Goal: Information Seeking & Learning: Learn about a topic

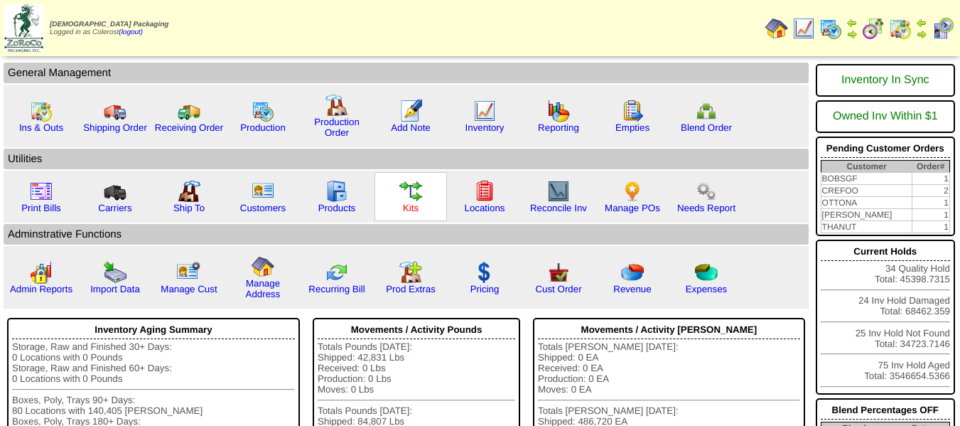
click at [411, 210] on link "Kits" at bounding box center [411, 207] width 16 height 11
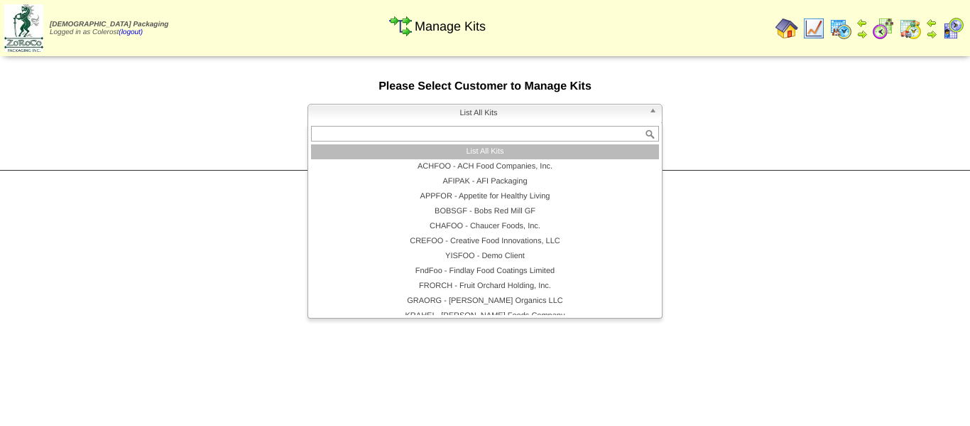
click at [487, 112] on span "List All Kits" at bounding box center [479, 112] width 330 height 17
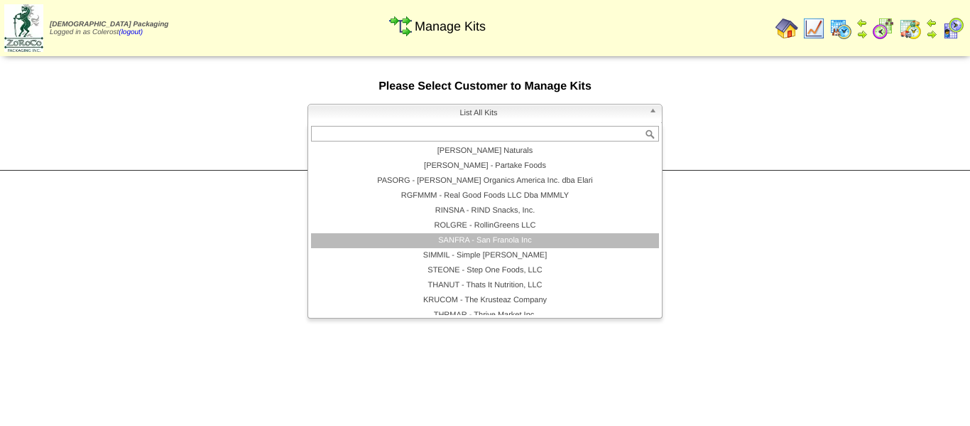
scroll to position [307, 0]
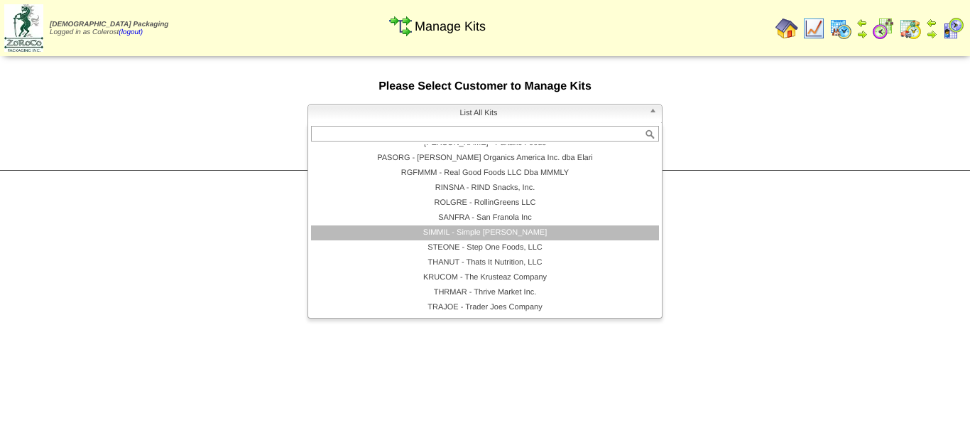
click at [468, 234] on li "SIMMIL - Simple [PERSON_NAME]" at bounding box center [485, 232] width 348 height 15
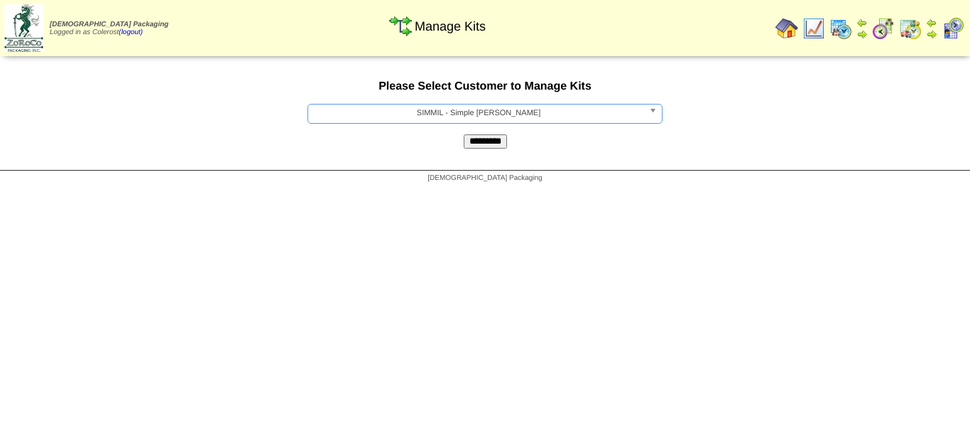
click at [494, 145] on input "*********" at bounding box center [485, 141] width 43 height 14
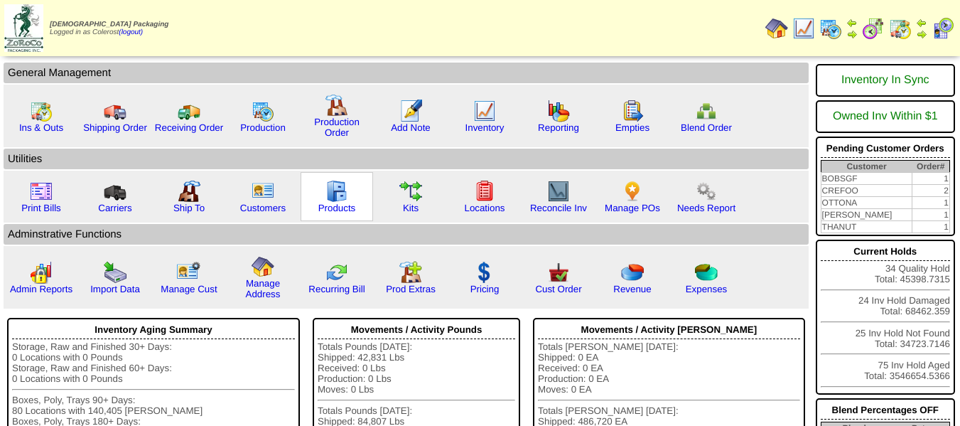
click at [359, 207] on div "Products" at bounding box center [337, 196] width 72 height 49
click at [347, 208] on link "Products" at bounding box center [337, 207] width 38 height 11
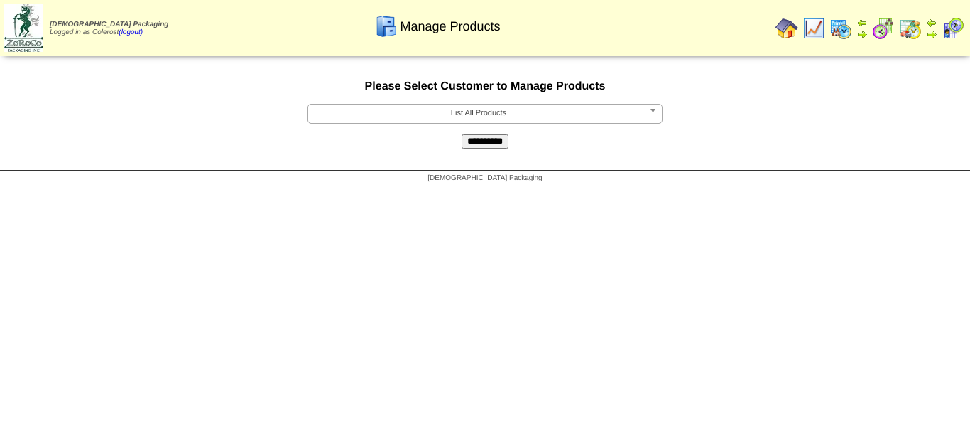
click at [621, 190] on html "[DEMOGRAPHIC_DATA] Packaging Logged in as Colerost (logout) Print All" at bounding box center [485, 95] width 970 height 190
click at [497, 109] on span "List All Products" at bounding box center [479, 112] width 330 height 17
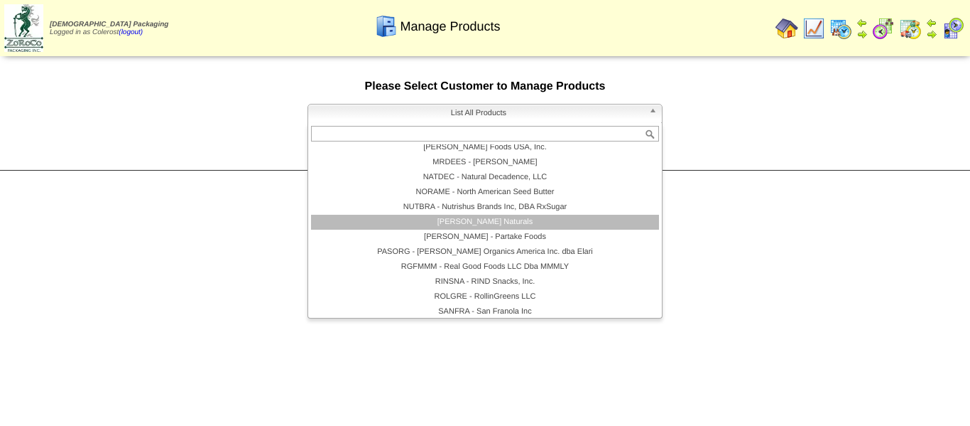
scroll to position [284, 0]
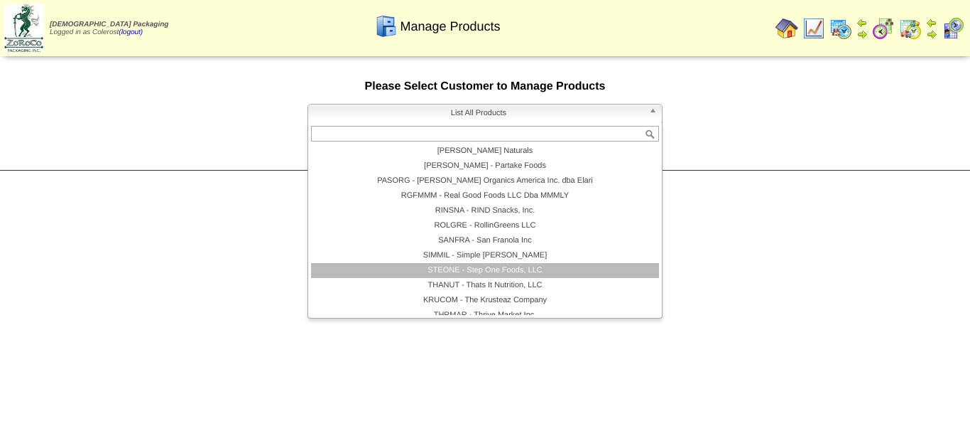
click at [465, 259] on li "SIMMIL - Simple [PERSON_NAME]" at bounding box center [485, 255] width 348 height 15
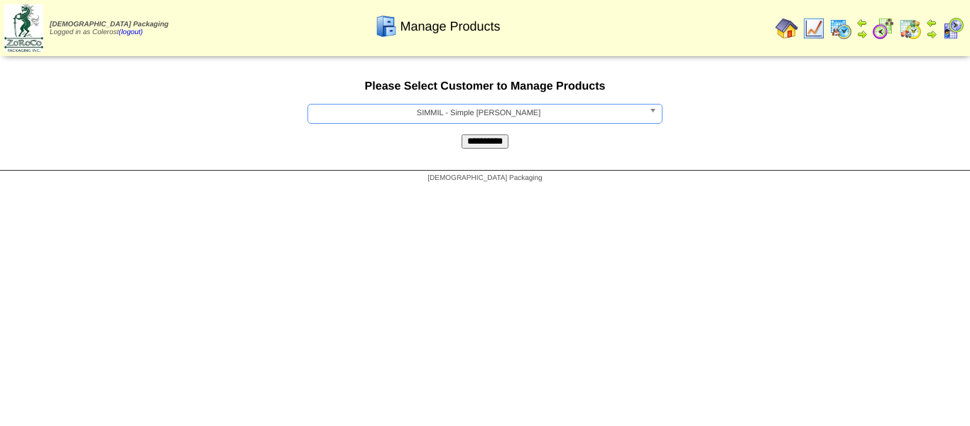
click at [487, 141] on input "**********" at bounding box center [485, 141] width 47 height 14
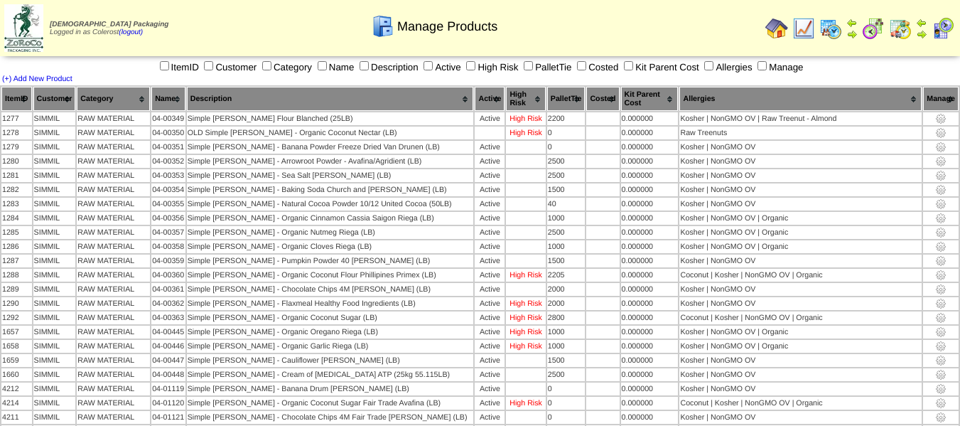
click at [117, 102] on th "Category" at bounding box center [113, 99] width 73 height 24
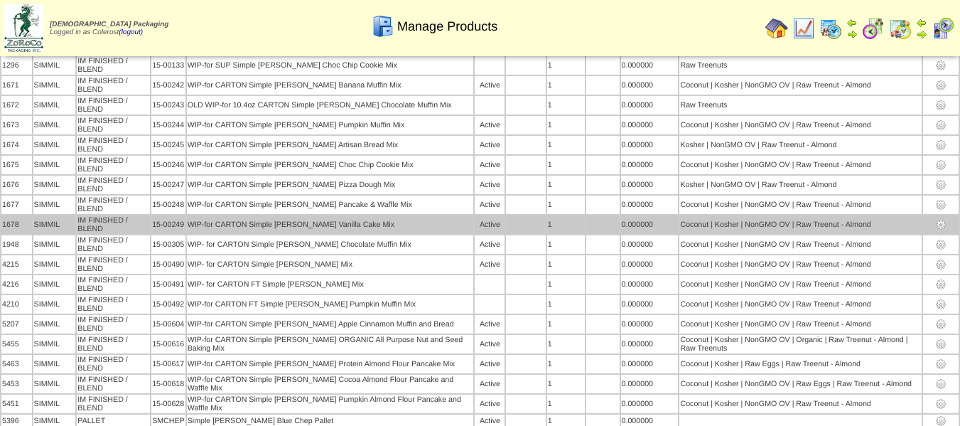
scroll to position [568, 0]
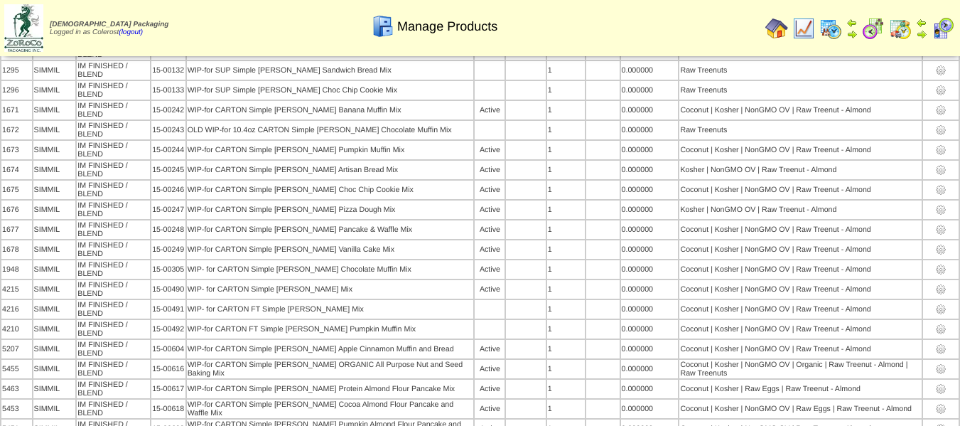
click at [779, 31] on img at bounding box center [776, 28] width 23 height 23
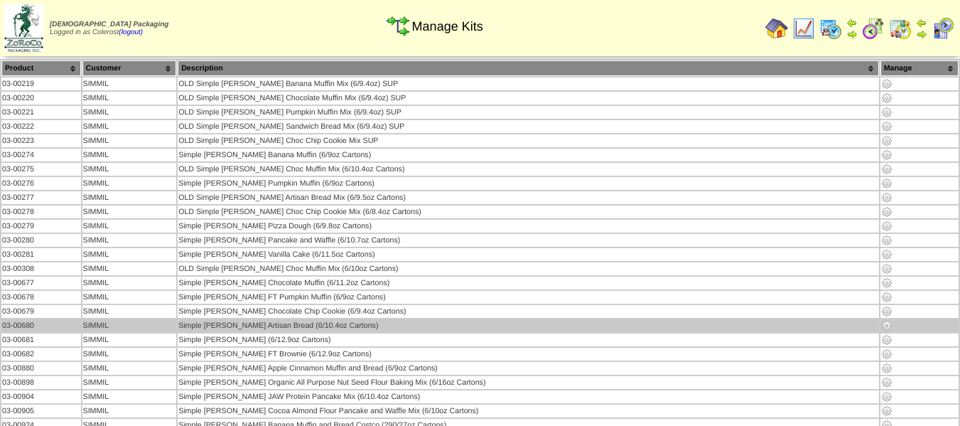
click at [881, 328] on img at bounding box center [886, 325] width 11 height 11
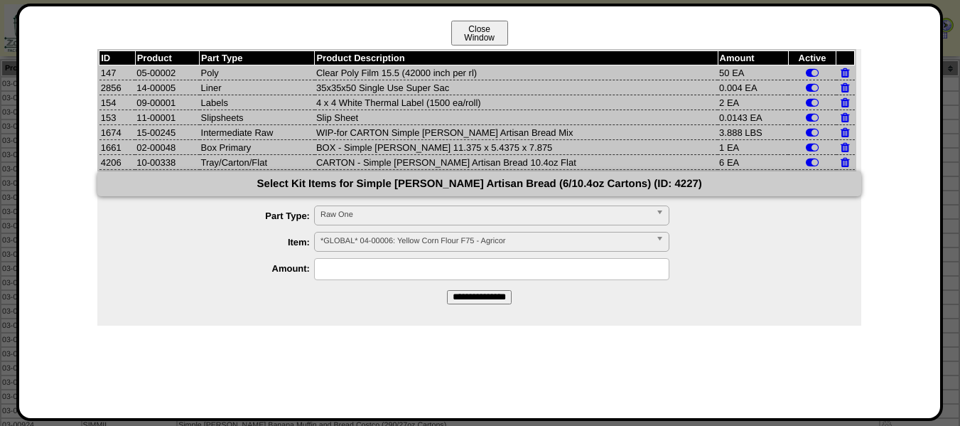
click at [481, 28] on button "Close Window" at bounding box center [479, 33] width 57 height 25
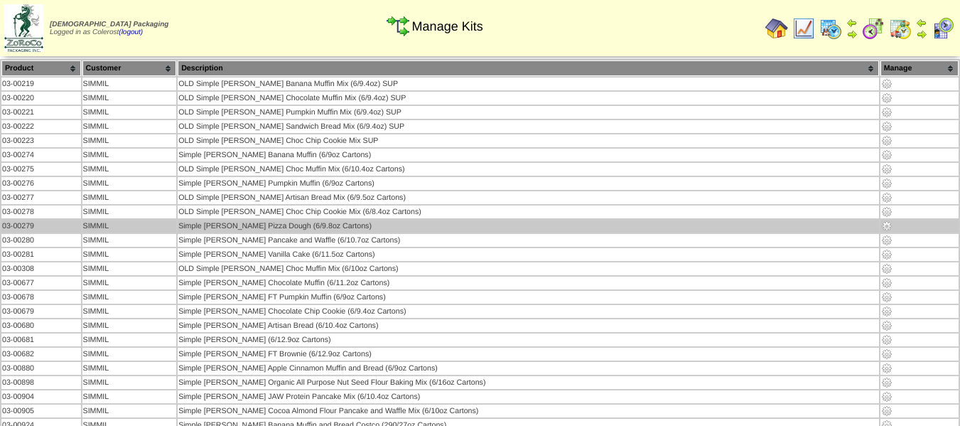
click at [881, 225] on img at bounding box center [886, 225] width 11 height 11
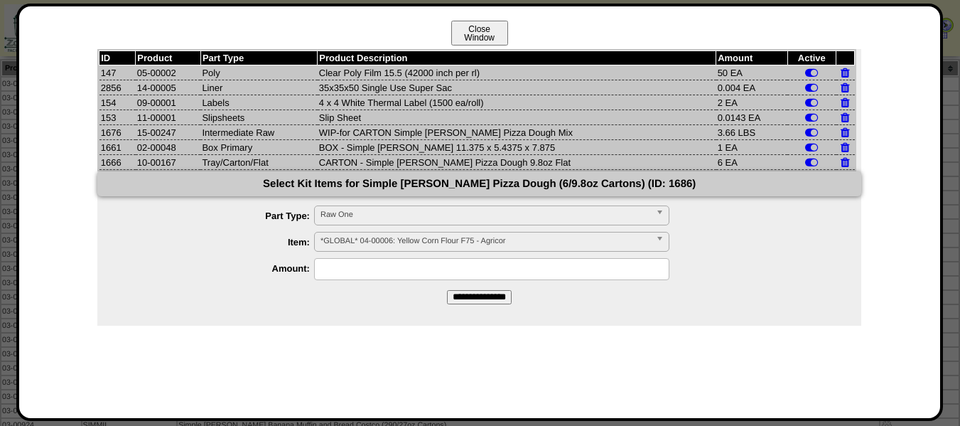
click at [482, 38] on button "Close Window" at bounding box center [479, 33] width 57 height 25
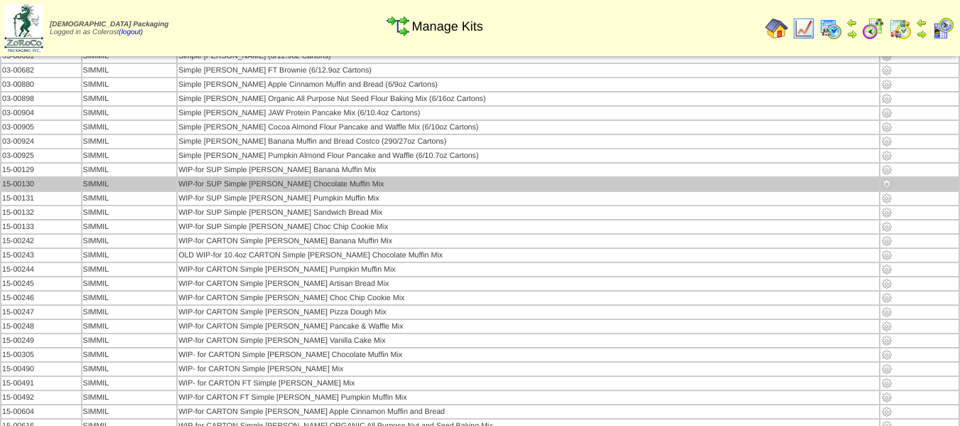
scroll to position [283, 0]
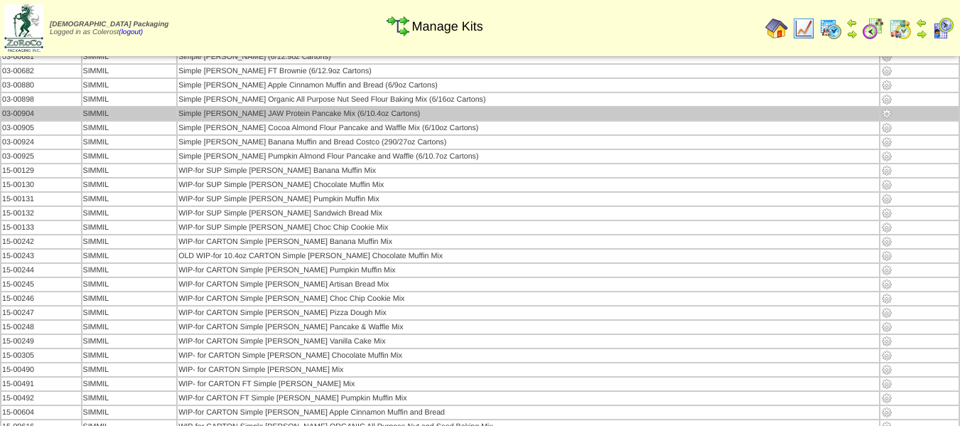
click at [881, 114] on img at bounding box center [886, 113] width 11 height 11
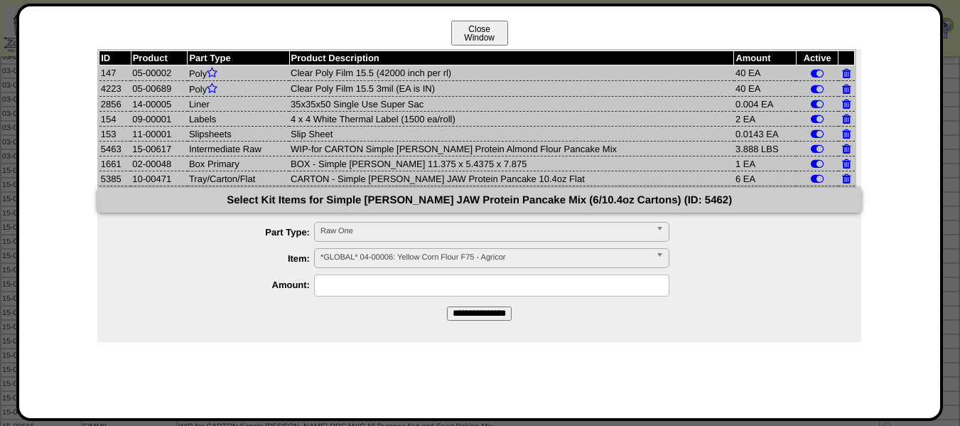
click at [493, 31] on button "Close Window" at bounding box center [479, 33] width 57 height 25
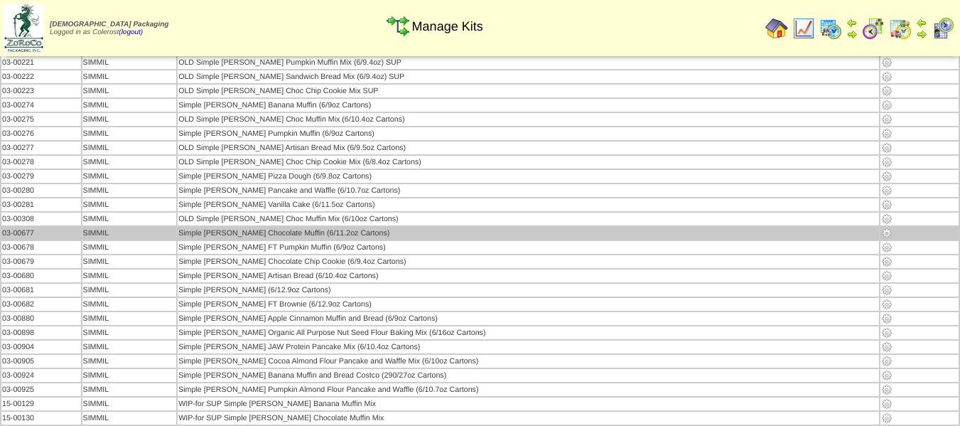
scroll to position [71, 0]
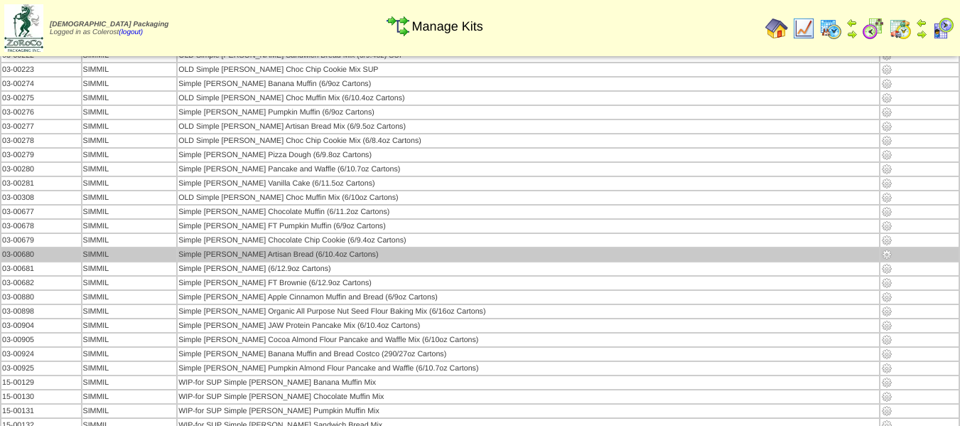
click at [881, 255] on img at bounding box center [886, 254] width 11 height 11
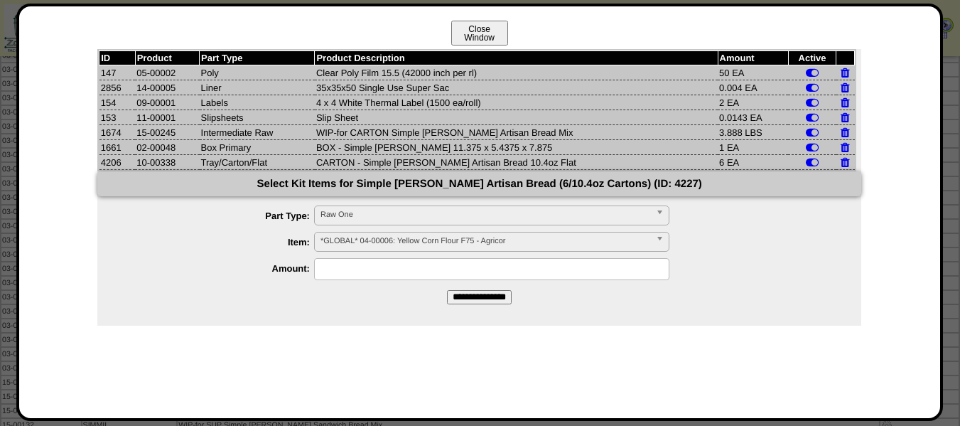
click at [483, 33] on button "Close Window" at bounding box center [479, 33] width 57 height 25
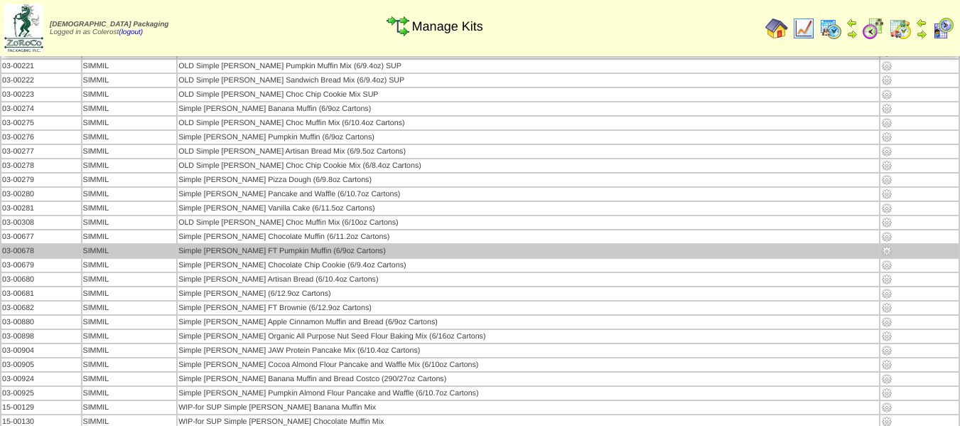
scroll to position [71, 0]
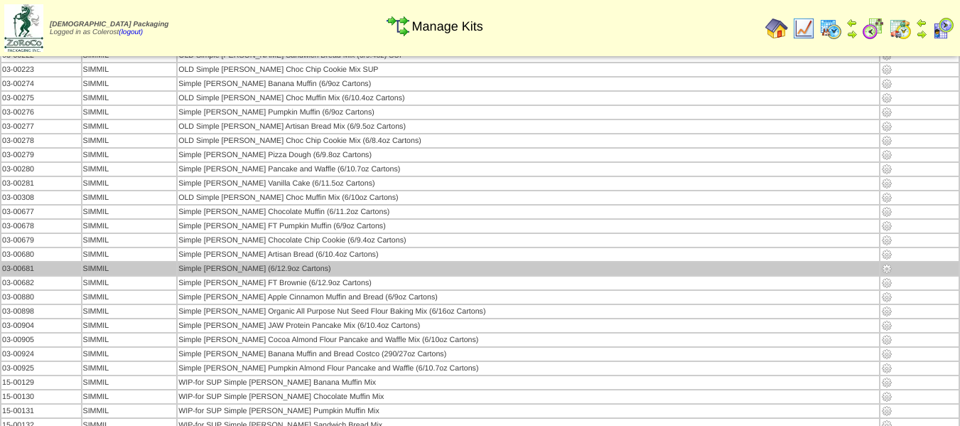
click at [881, 271] on img at bounding box center [886, 268] width 11 height 11
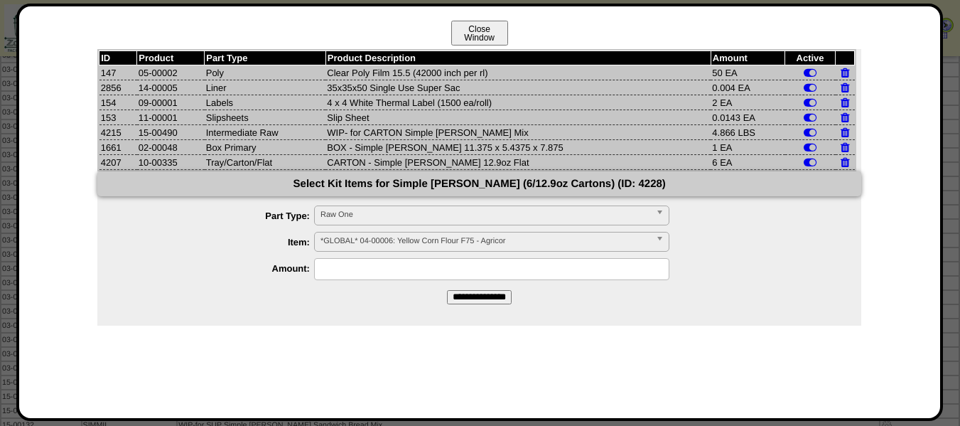
click at [487, 36] on button "Close Window" at bounding box center [479, 33] width 57 height 25
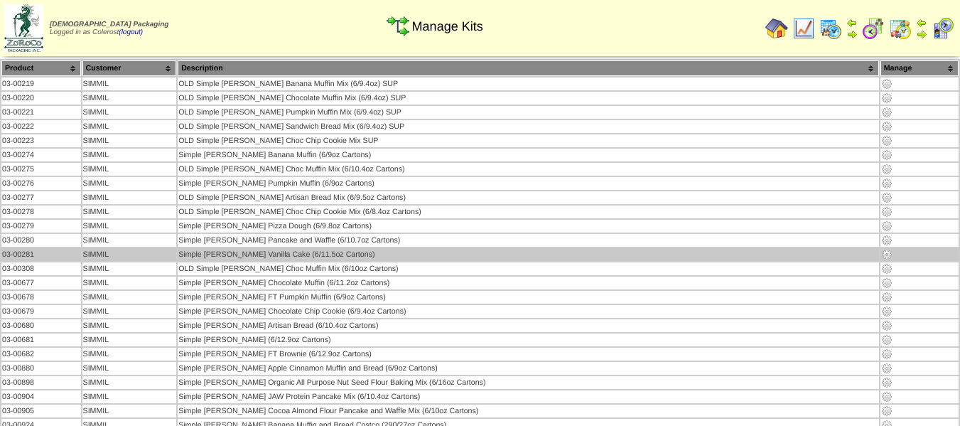
scroll to position [71, 0]
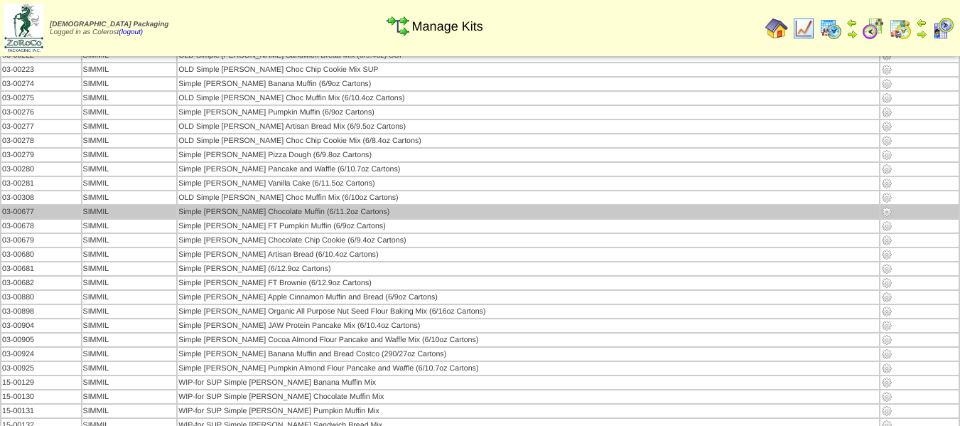
click at [881, 212] on img at bounding box center [886, 211] width 11 height 11
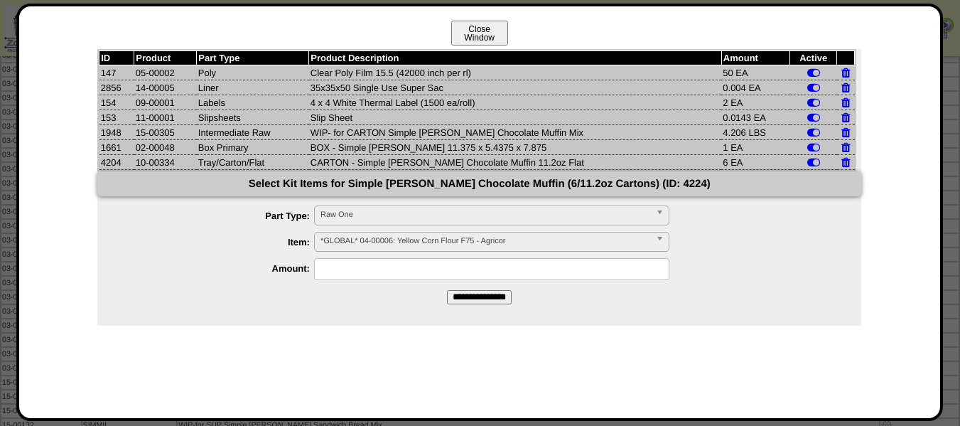
click at [455, 26] on button "Close Window" at bounding box center [479, 33] width 57 height 25
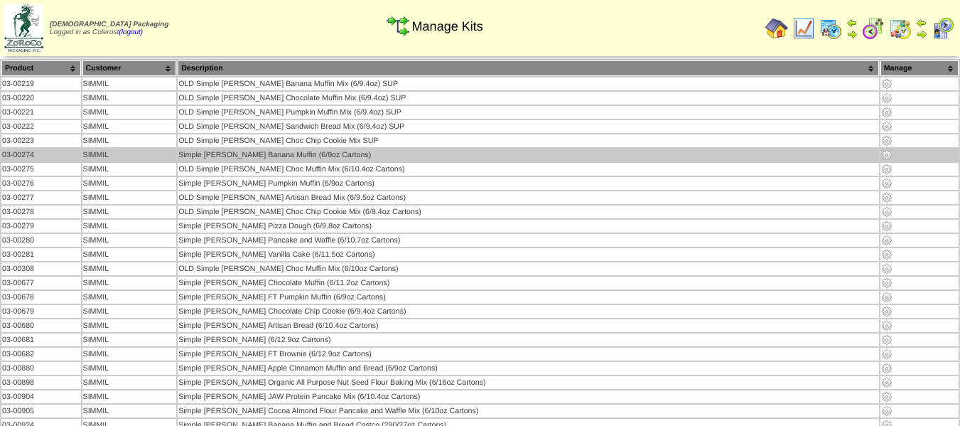
click at [881, 154] on img at bounding box center [886, 154] width 11 height 11
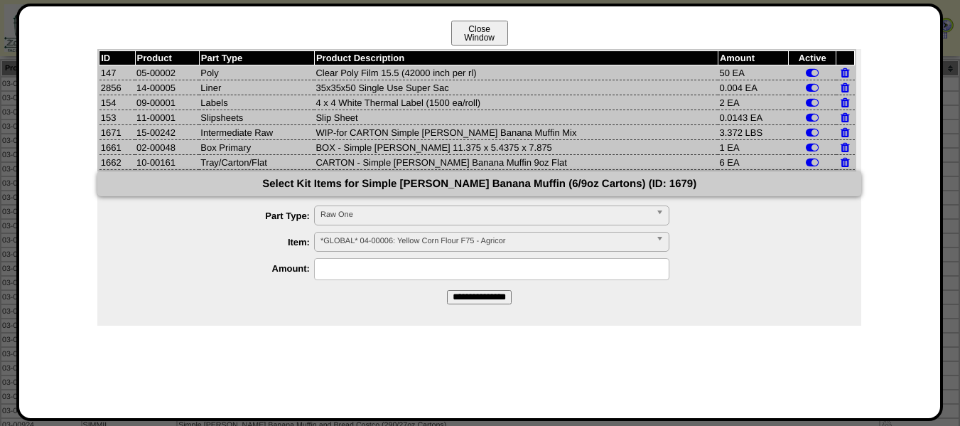
click at [504, 28] on button "Close Window" at bounding box center [479, 33] width 57 height 25
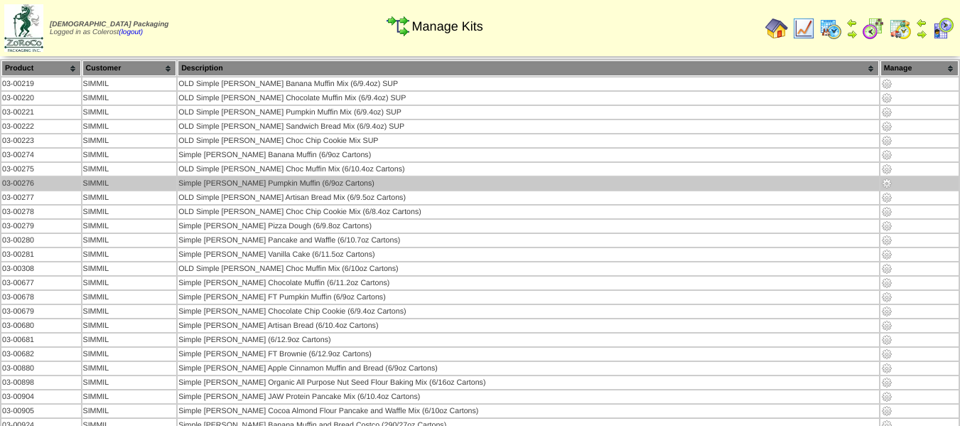
click at [881, 183] on img at bounding box center [886, 183] width 11 height 11
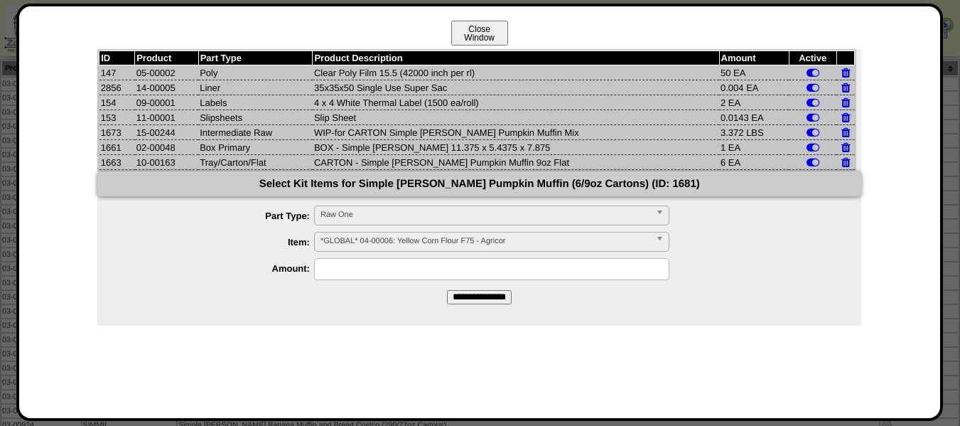
click at [473, 38] on button "Close Window" at bounding box center [479, 33] width 57 height 25
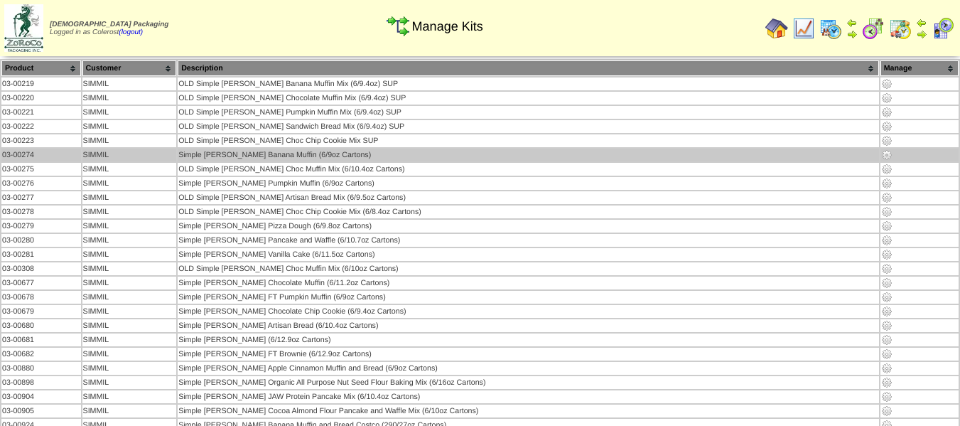
click at [881, 153] on img at bounding box center [886, 154] width 11 height 11
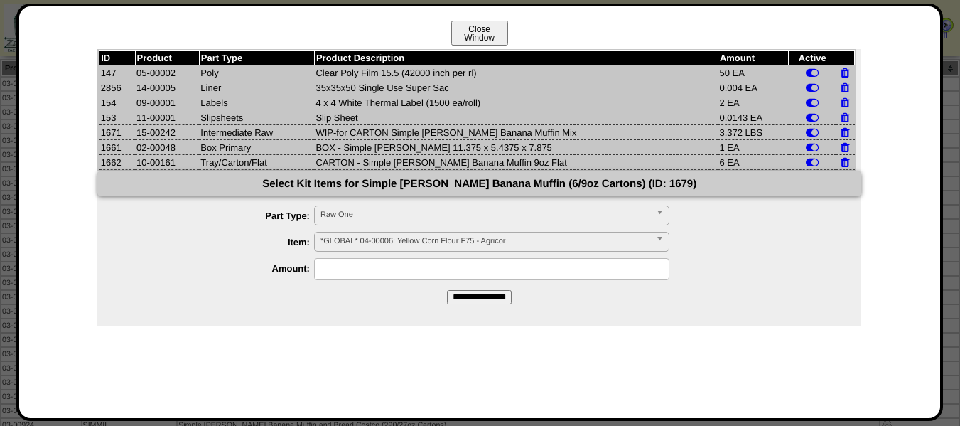
click at [477, 38] on button "Close Window" at bounding box center [479, 33] width 57 height 25
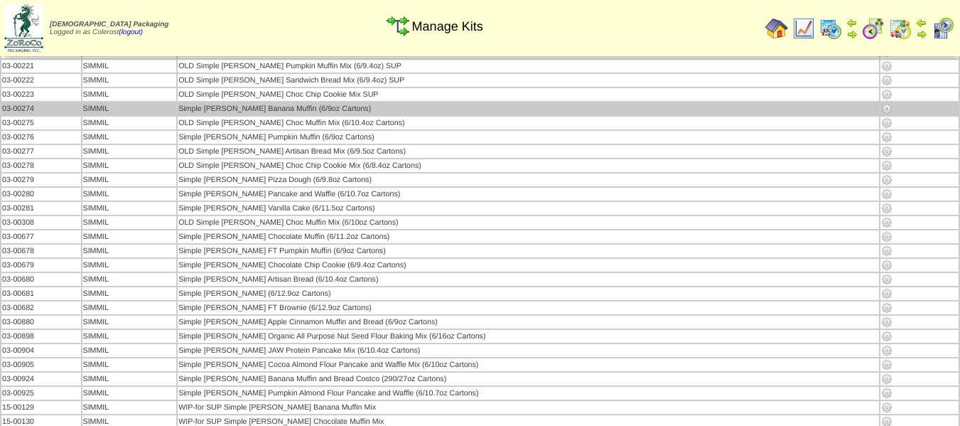
scroll to position [71, 0]
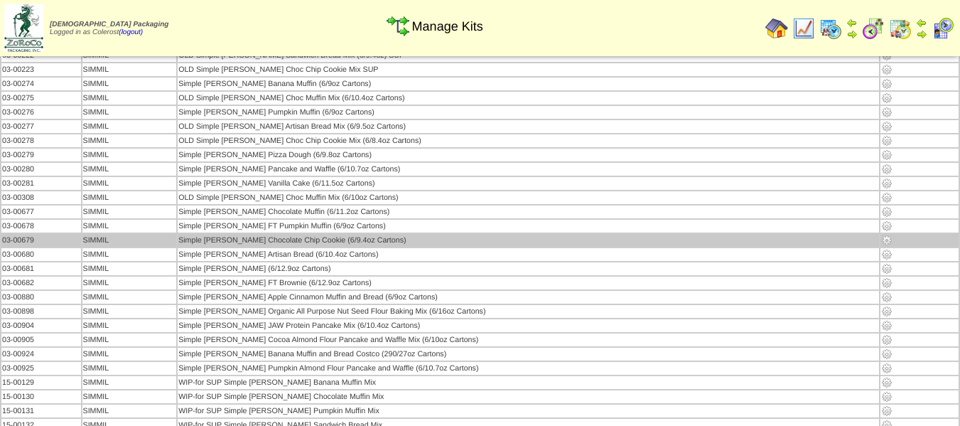
click at [881, 237] on img at bounding box center [886, 239] width 11 height 11
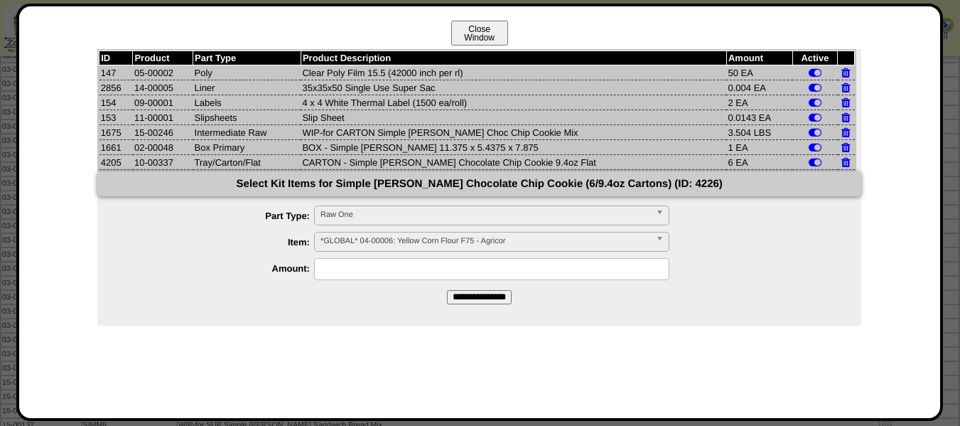
click at [468, 38] on button "Close Window" at bounding box center [479, 33] width 57 height 25
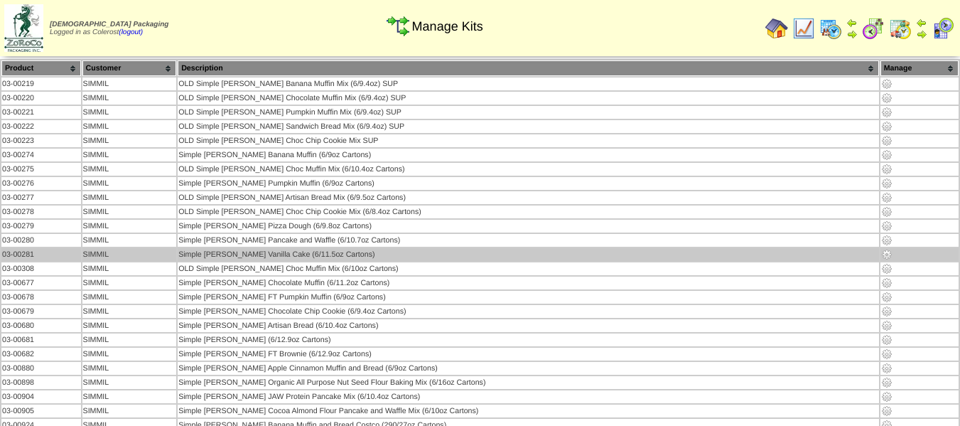
click at [881, 256] on img at bounding box center [886, 254] width 11 height 11
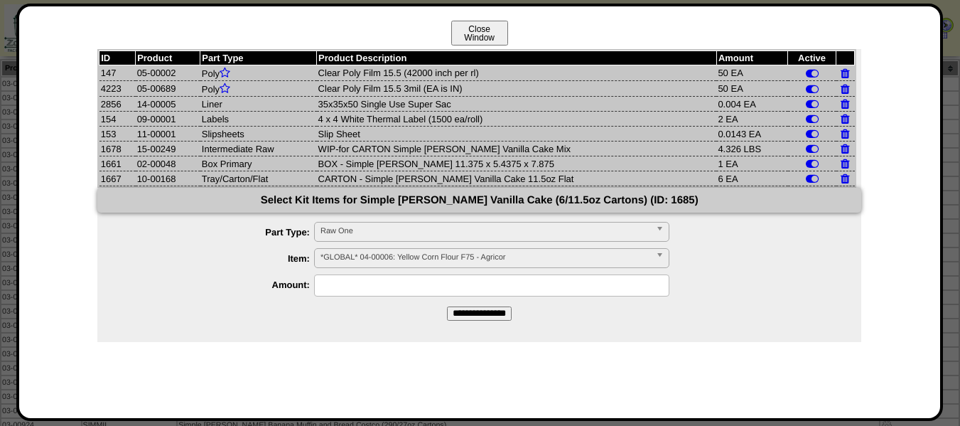
click at [478, 38] on button "Close Window" at bounding box center [479, 33] width 57 height 25
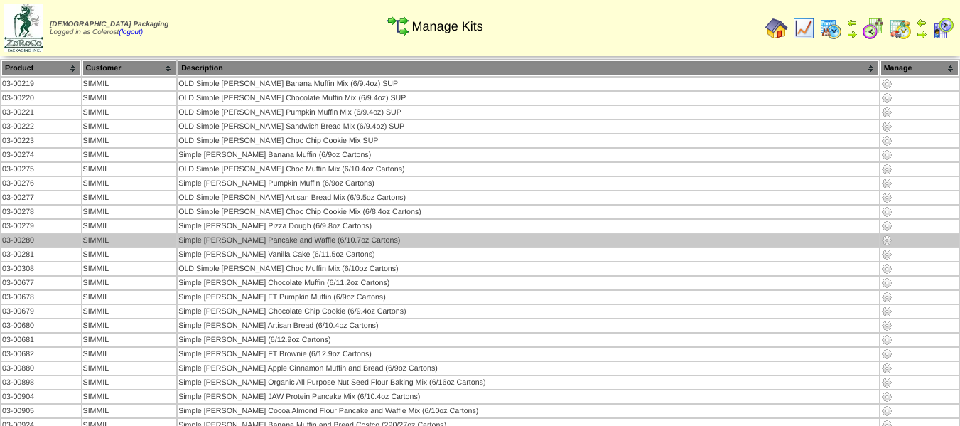
click at [881, 239] on img at bounding box center [886, 239] width 11 height 11
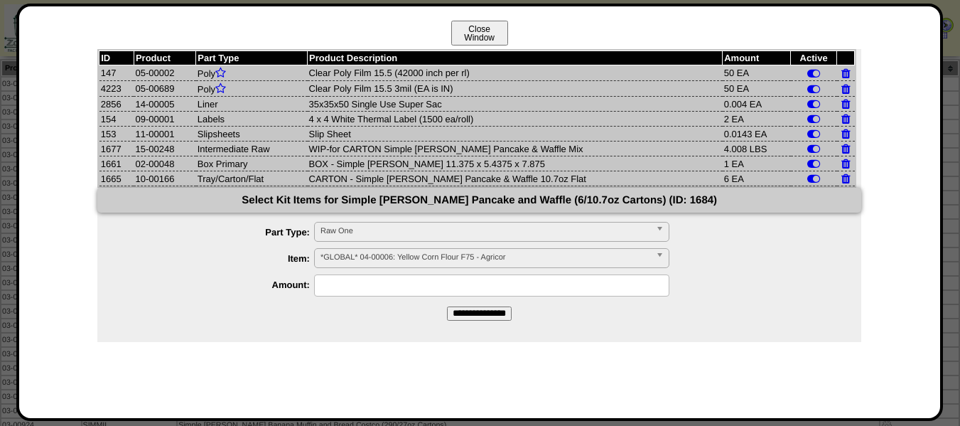
click at [472, 28] on button "Close Window" at bounding box center [479, 33] width 57 height 25
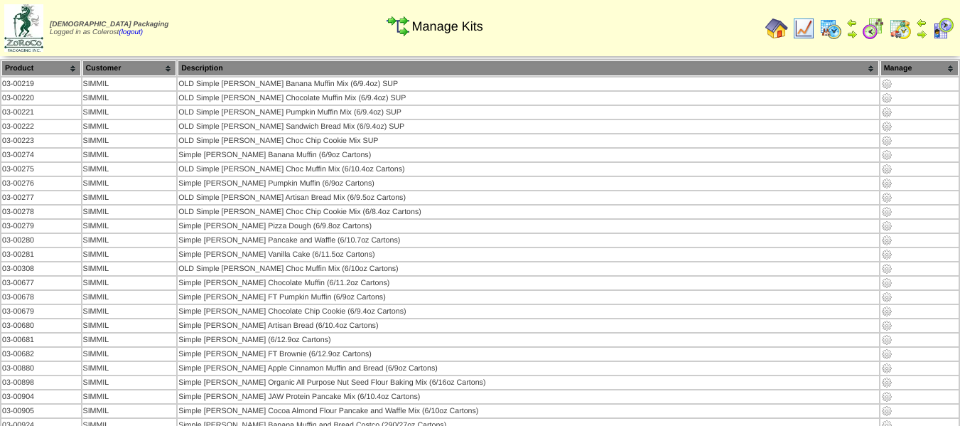
drag, startPoint x: 768, startPoint y: 24, endPoint x: 756, endPoint y: 8, distance: 20.3
click at [768, 24] on img at bounding box center [776, 28] width 23 height 23
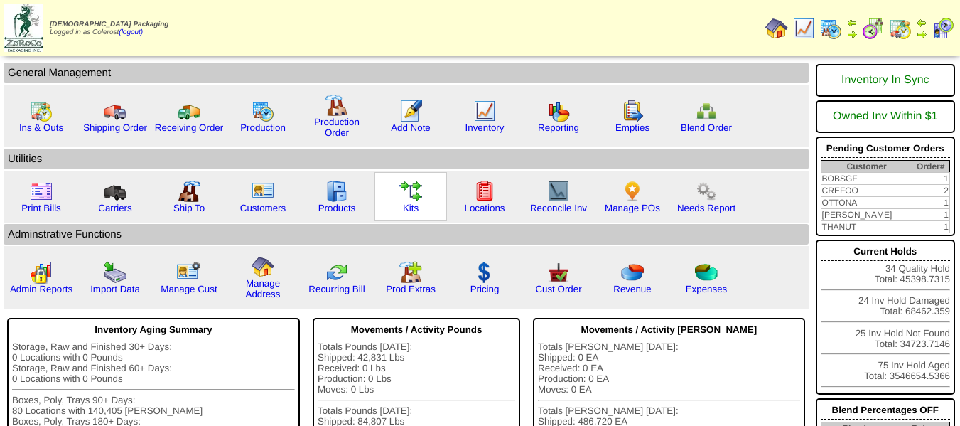
click at [412, 196] on img at bounding box center [410, 191] width 23 height 23
click at [344, 205] on link "Products" at bounding box center [337, 207] width 38 height 11
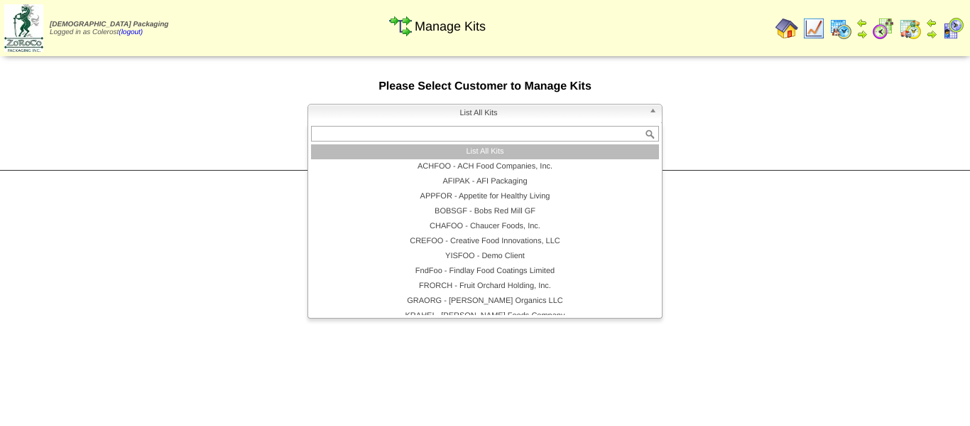
click at [438, 114] on span "List All Kits" at bounding box center [479, 112] width 330 height 17
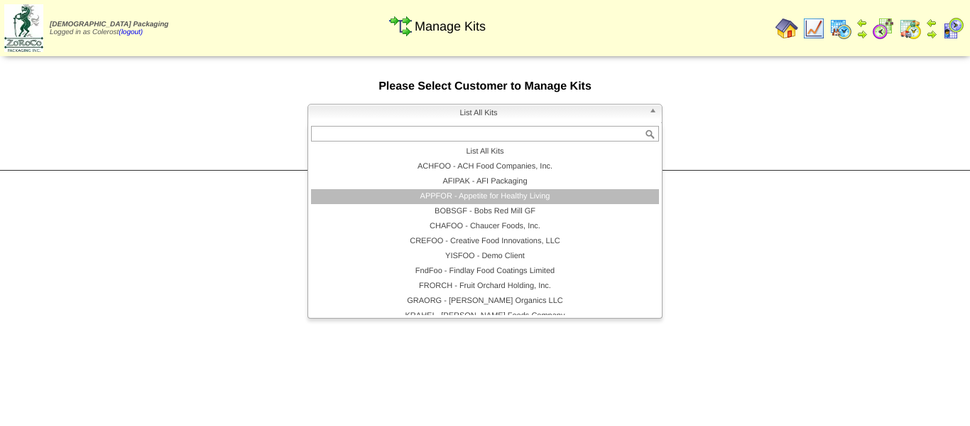
click at [438, 190] on li "APPFOR - Appetite for Healthy Living" at bounding box center [485, 196] width 348 height 15
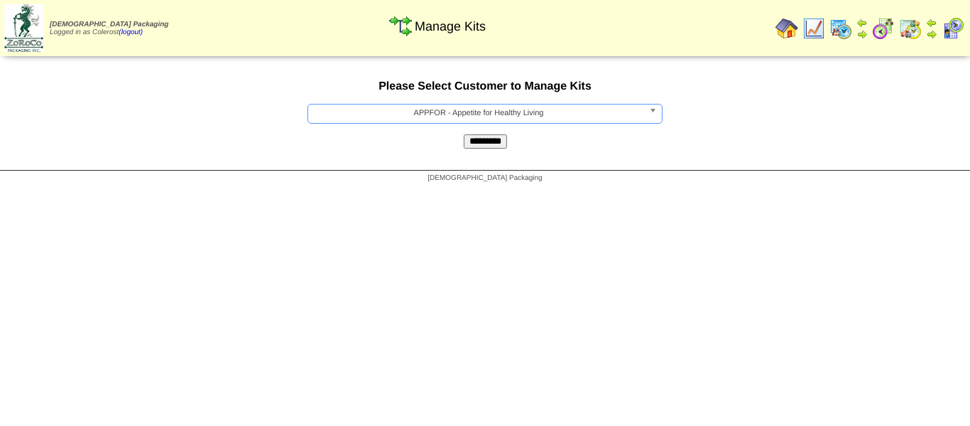
click at [483, 146] on input "*********" at bounding box center [485, 141] width 43 height 14
click at [487, 116] on span "List All Products" at bounding box center [479, 112] width 330 height 17
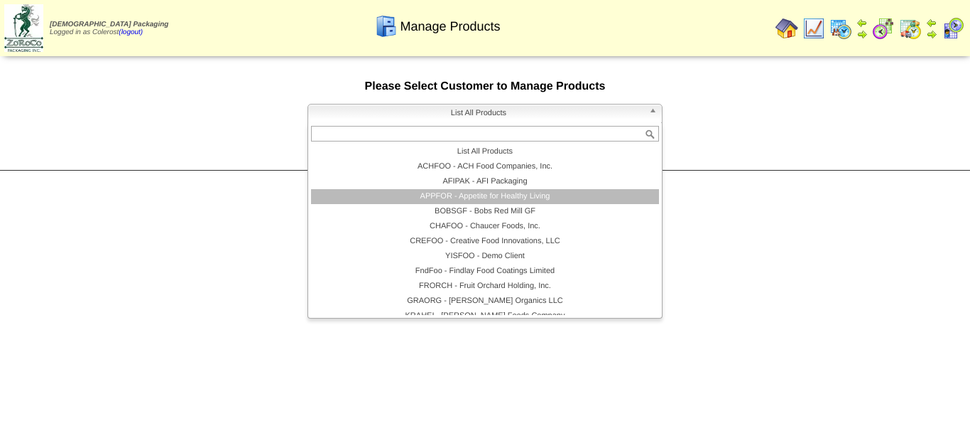
click at [457, 200] on li "APPFOR - Appetite for Healthy Living" at bounding box center [485, 196] width 348 height 15
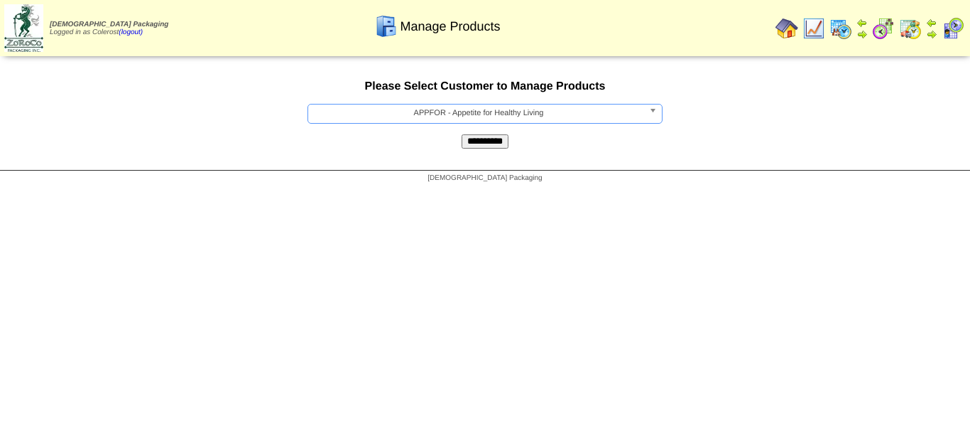
click at [472, 151] on div "**********" at bounding box center [485, 115] width 970 height 112
click at [476, 146] on input "**********" at bounding box center [485, 141] width 47 height 14
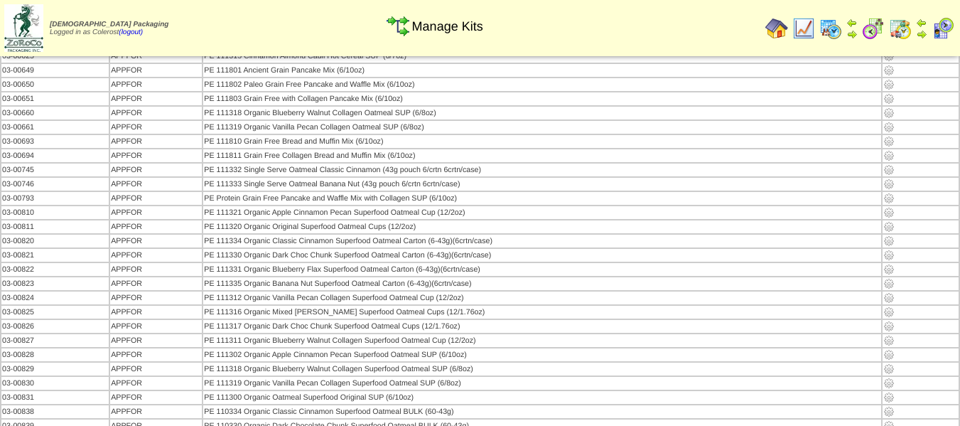
scroll to position [426, 0]
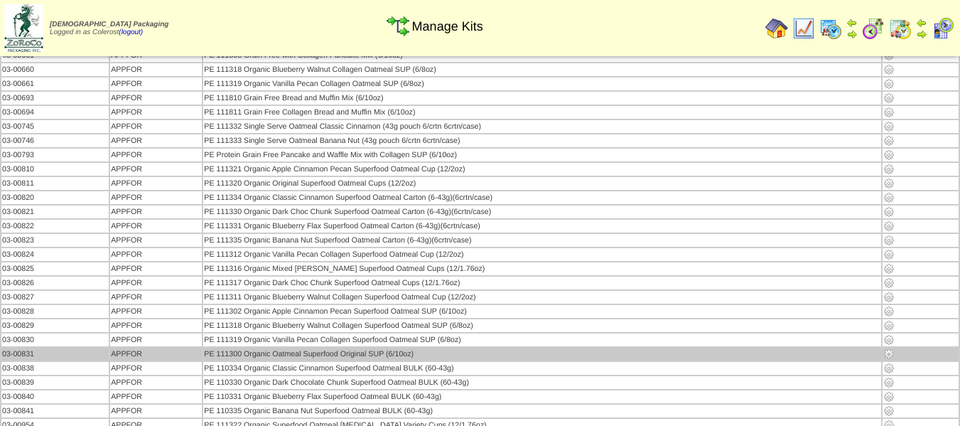
click at [888, 352] on img at bounding box center [888, 353] width 11 height 11
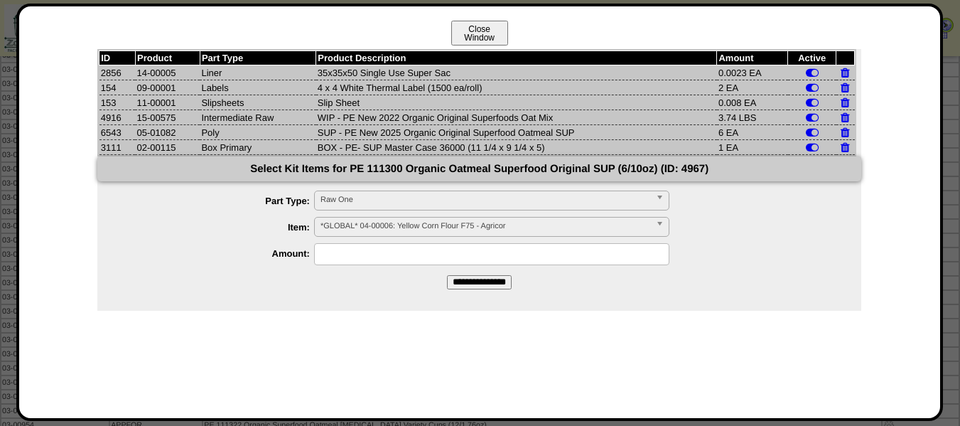
click at [475, 29] on button "Close Window" at bounding box center [479, 33] width 57 height 25
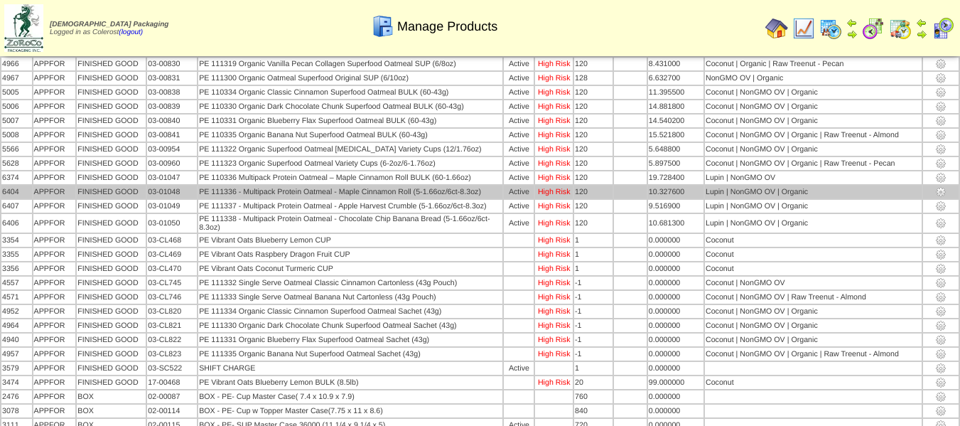
scroll to position [829, 0]
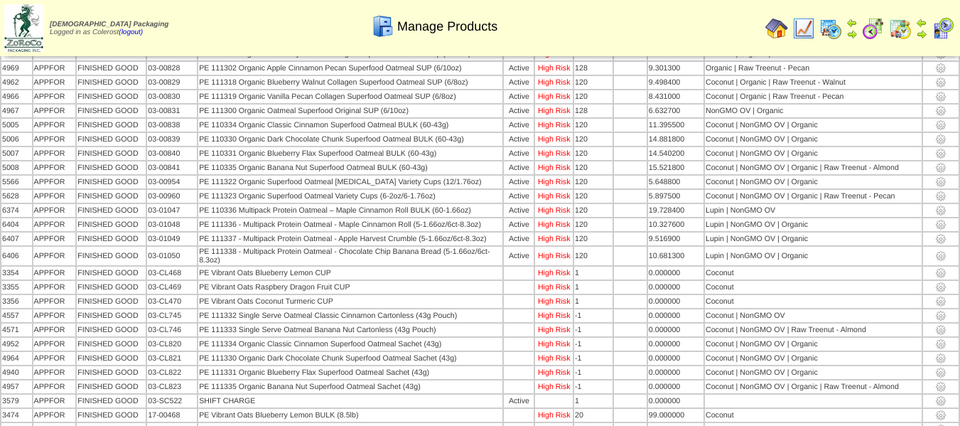
click at [776, 21] on img at bounding box center [776, 28] width 23 height 23
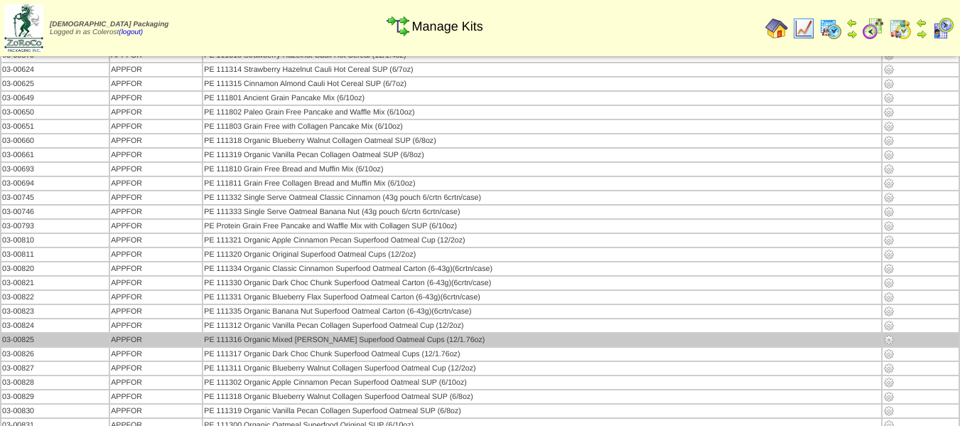
scroll to position [426, 0]
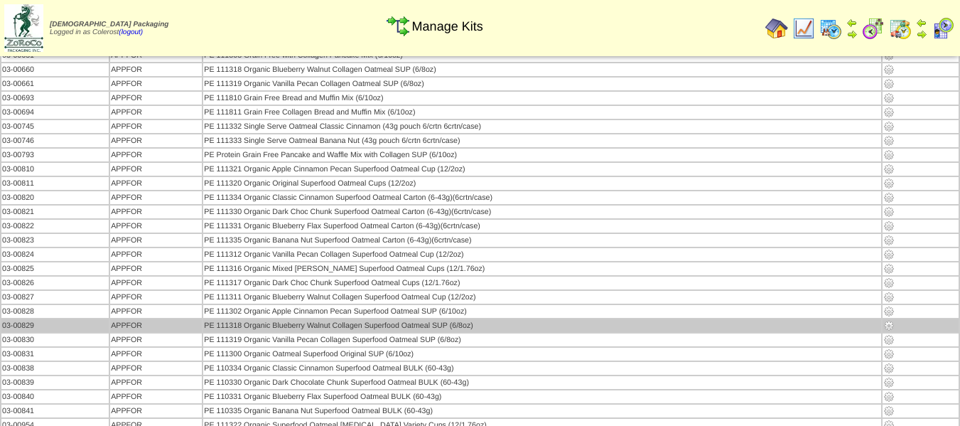
click at [885, 327] on img at bounding box center [888, 325] width 11 height 11
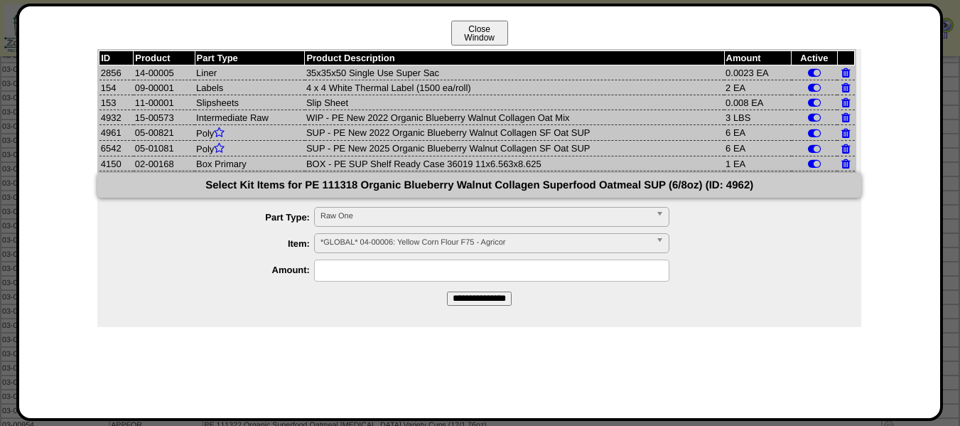
click at [490, 35] on button "Close Window" at bounding box center [479, 33] width 57 height 25
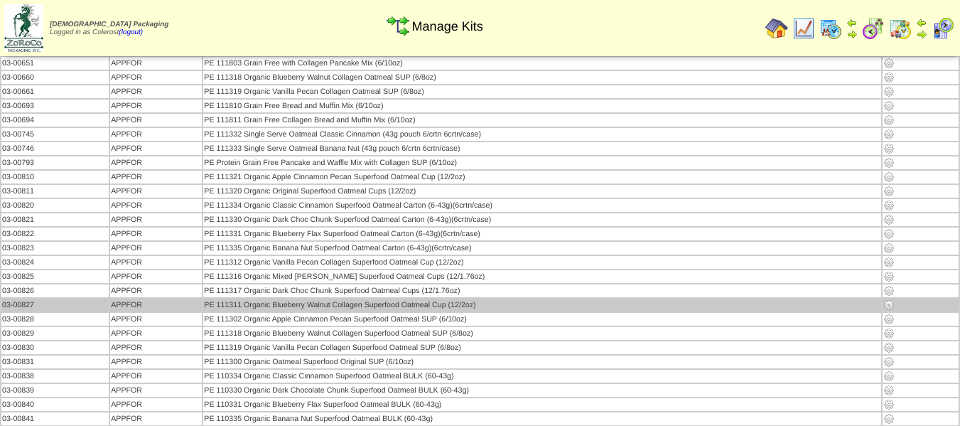
scroll to position [426, 0]
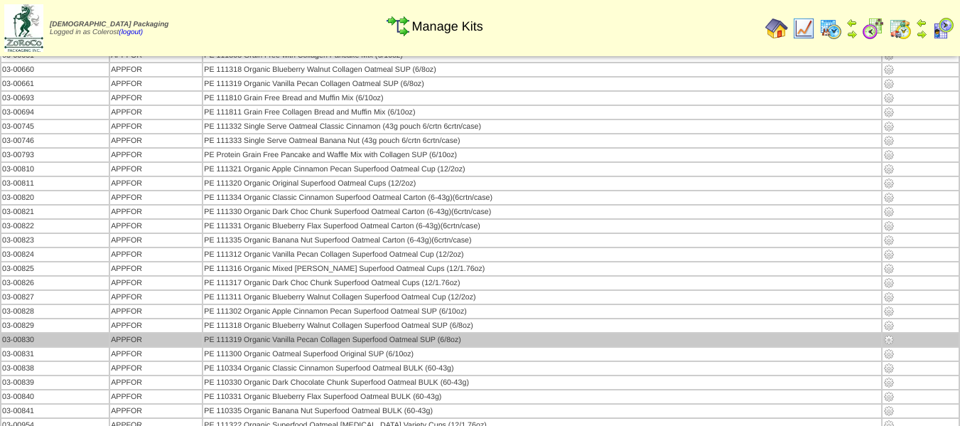
click at [885, 341] on img at bounding box center [888, 339] width 11 height 11
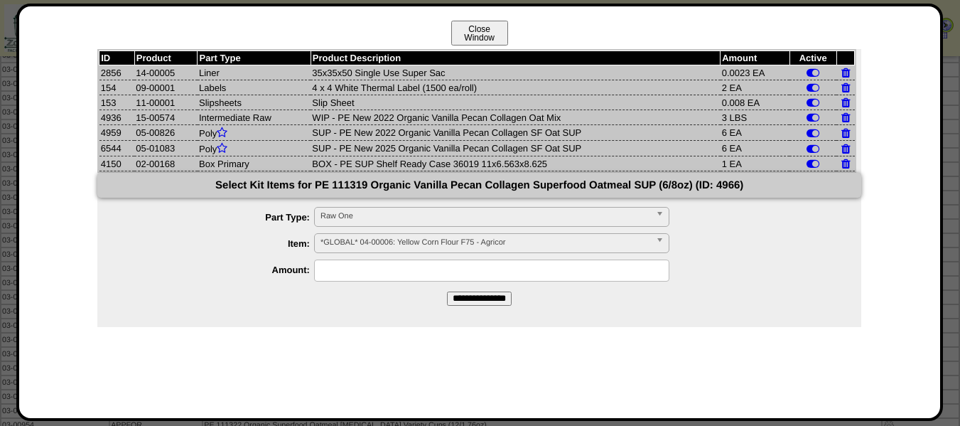
click at [484, 25] on button "Close Window" at bounding box center [479, 33] width 57 height 25
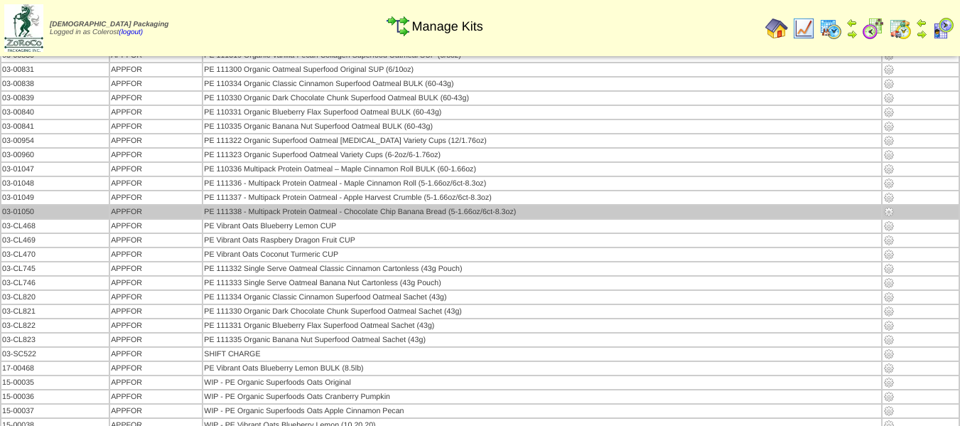
scroll to position [639, 0]
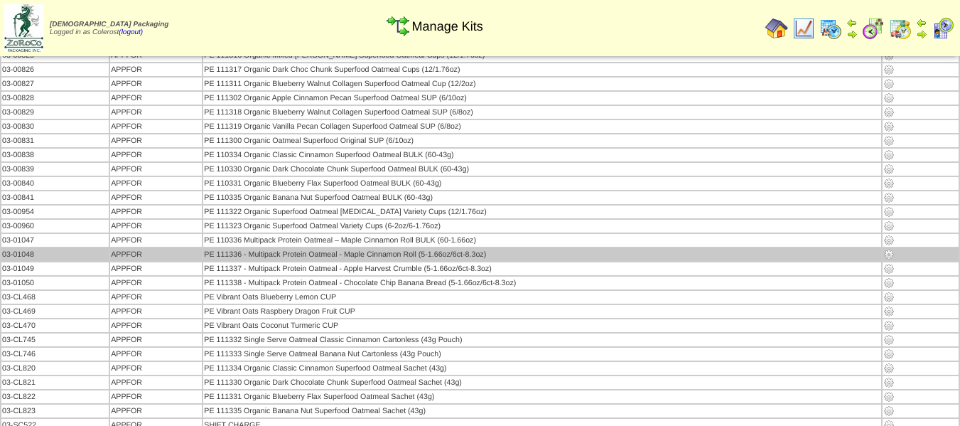
click at [887, 254] on img at bounding box center [888, 254] width 11 height 11
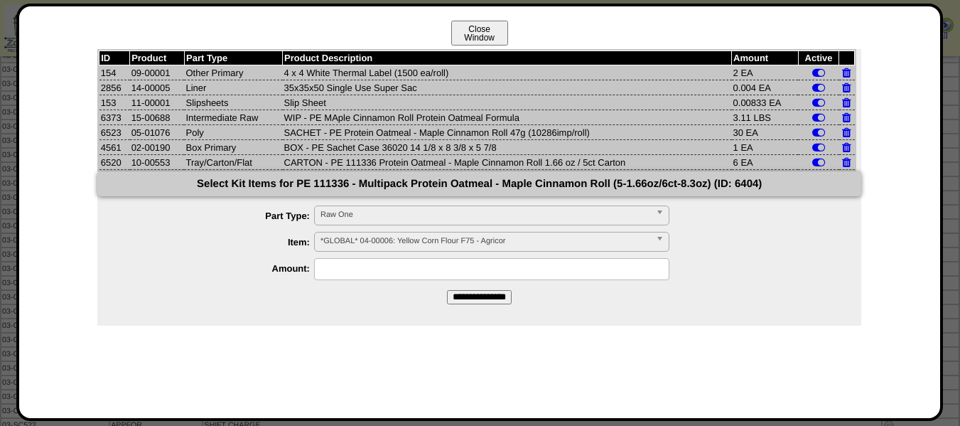
click at [472, 31] on button "Close Window" at bounding box center [479, 33] width 57 height 25
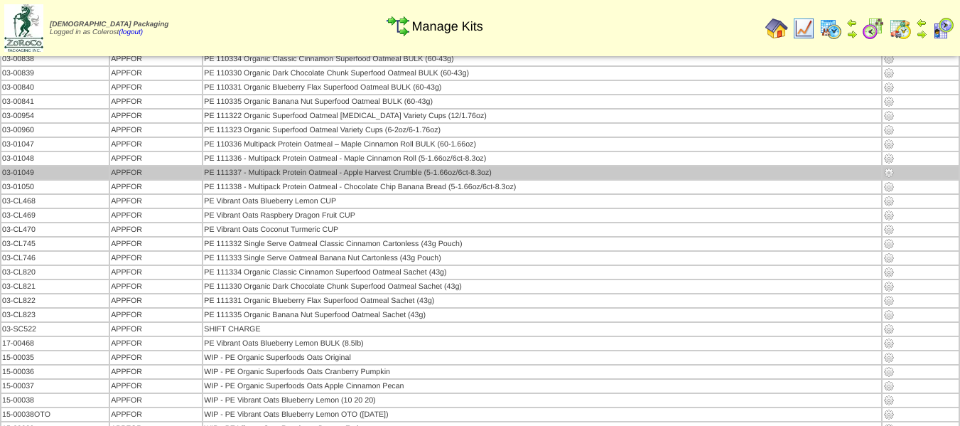
scroll to position [710, 0]
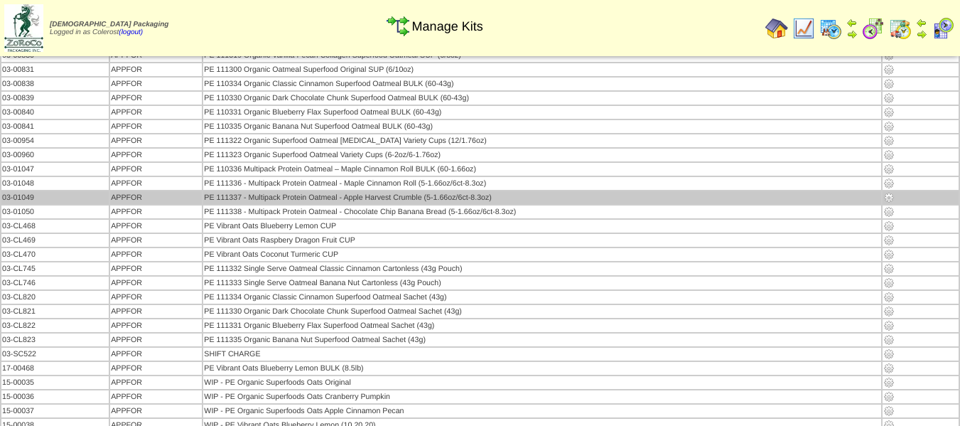
click at [887, 196] on img at bounding box center [888, 197] width 11 height 11
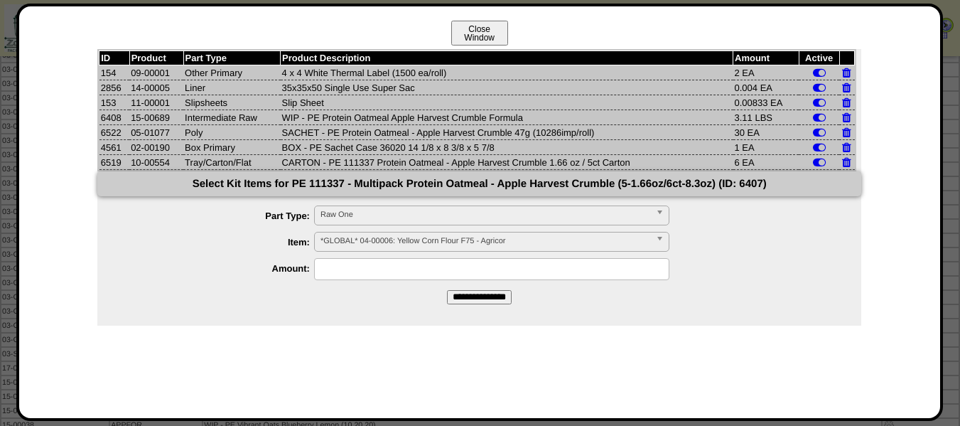
click at [474, 28] on button "Close Window" at bounding box center [479, 33] width 57 height 25
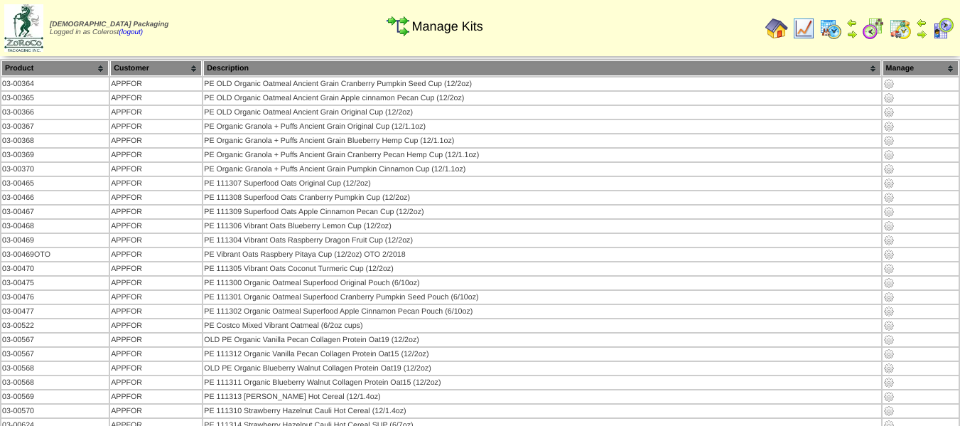
click at [773, 33] on img at bounding box center [776, 28] width 23 height 23
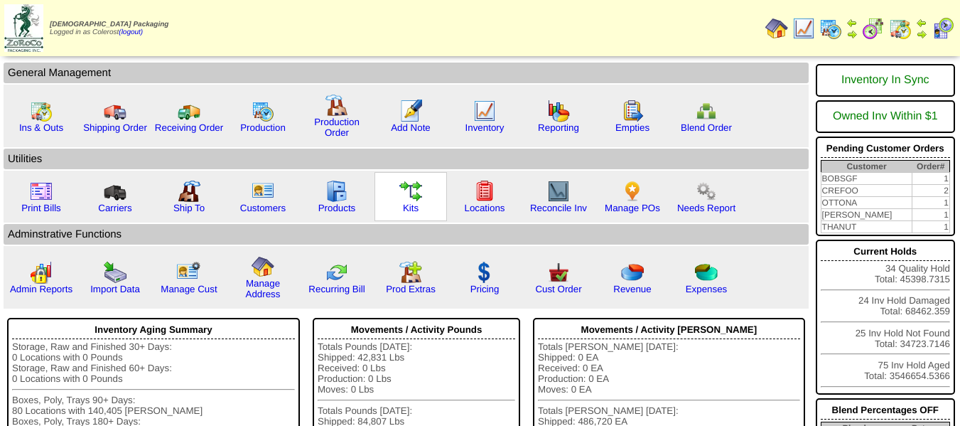
drag, startPoint x: 413, startPoint y: 207, endPoint x: 418, endPoint y: 197, distance: 10.2
click at [413, 207] on link "Kits" at bounding box center [411, 207] width 16 height 11
click at [342, 211] on link "Products" at bounding box center [337, 207] width 38 height 11
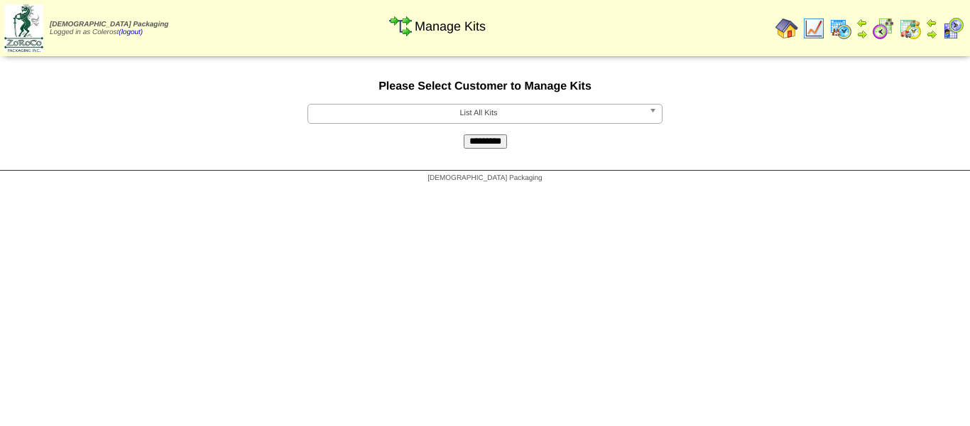
click at [490, 117] on span "List All Kits" at bounding box center [479, 112] width 330 height 17
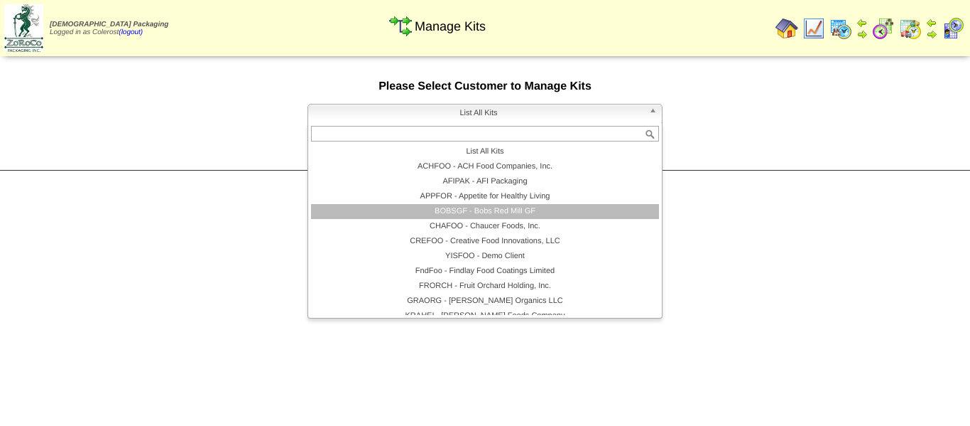
drag, startPoint x: 450, startPoint y: 211, endPoint x: 474, endPoint y: 188, distance: 33.7
click at [450, 211] on li "BOBSGF - Bobs Red Mill GF" at bounding box center [485, 211] width 348 height 15
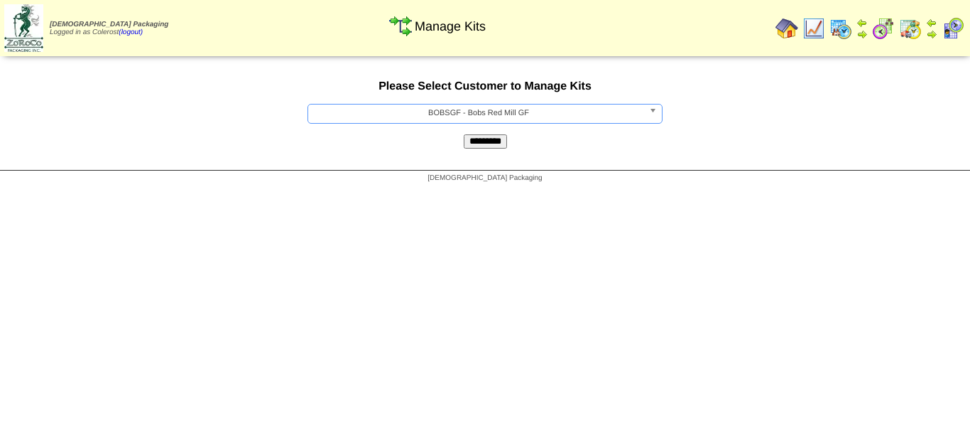
click at [500, 141] on input "*********" at bounding box center [485, 141] width 43 height 14
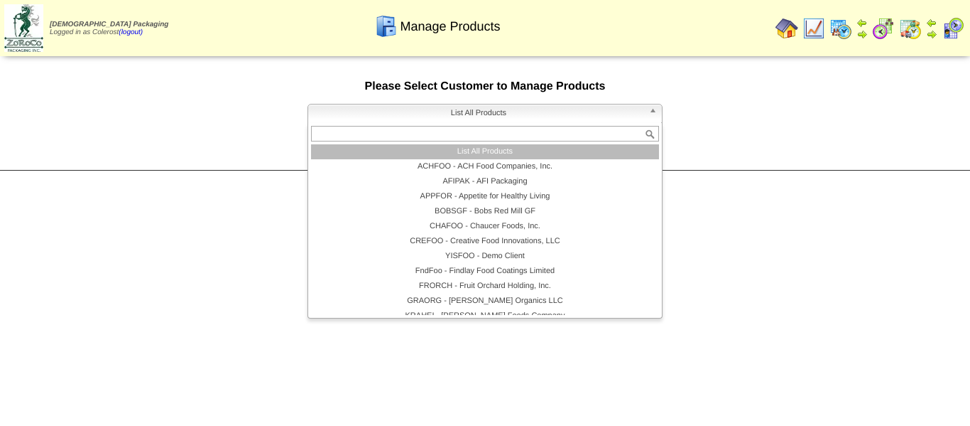
click at [485, 116] on span "List All Products" at bounding box center [479, 112] width 330 height 17
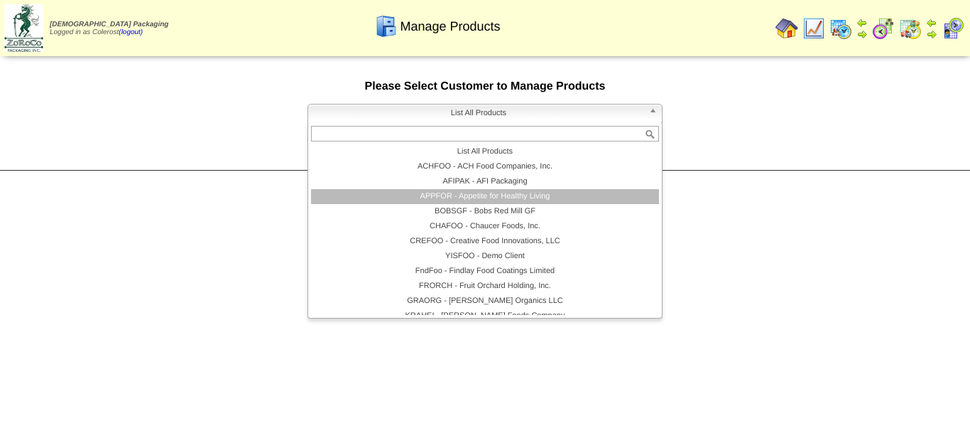
click at [473, 212] on li "BOBSGF - Bobs Red Mill GF" at bounding box center [485, 211] width 348 height 15
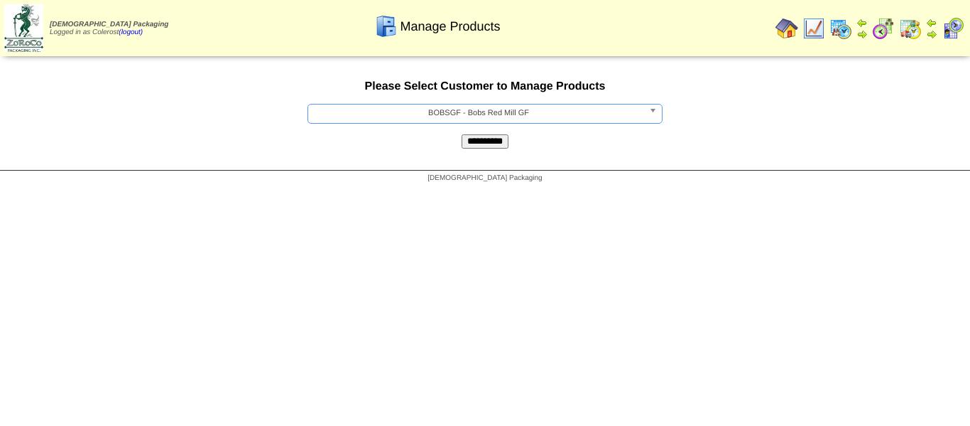
click at [497, 146] on input "**********" at bounding box center [485, 141] width 47 height 14
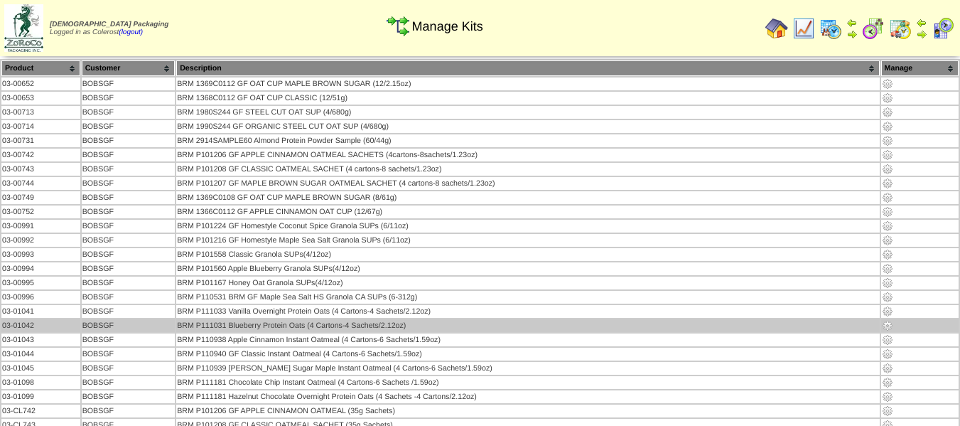
click at [887, 326] on img at bounding box center [887, 325] width 11 height 11
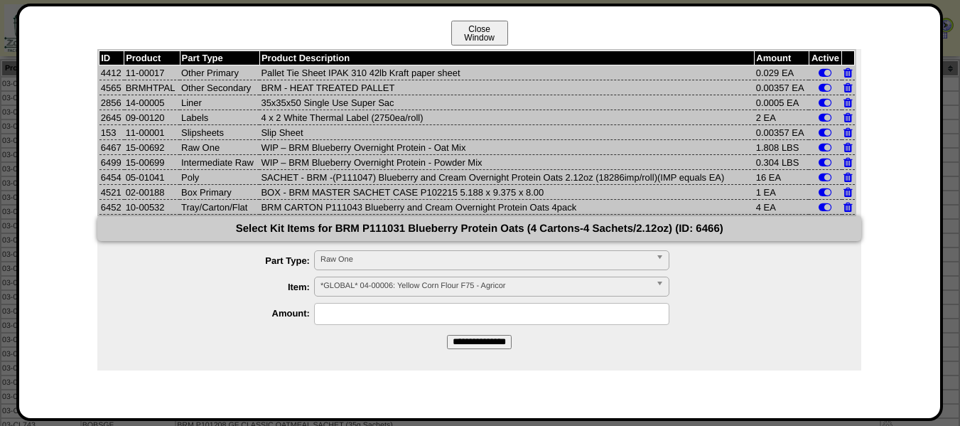
click at [485, 28] on button "Close Window" at bounding box center [479, 33] width 57 height 25
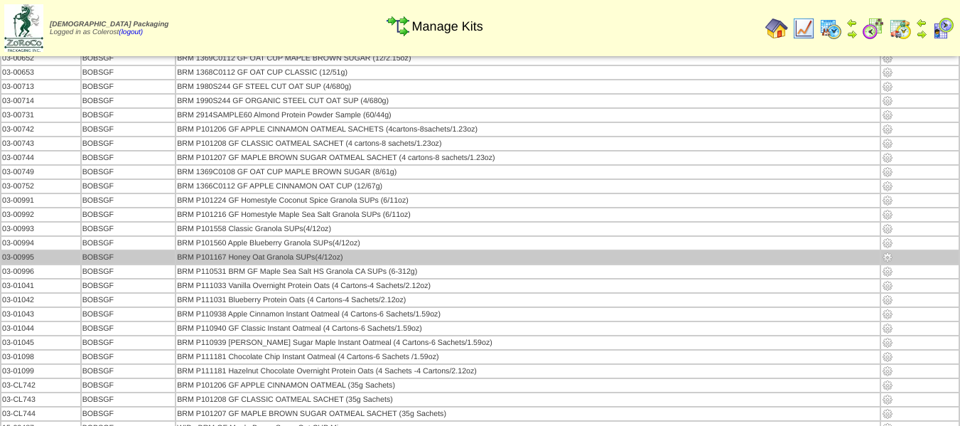
scroll to position [71, 0]
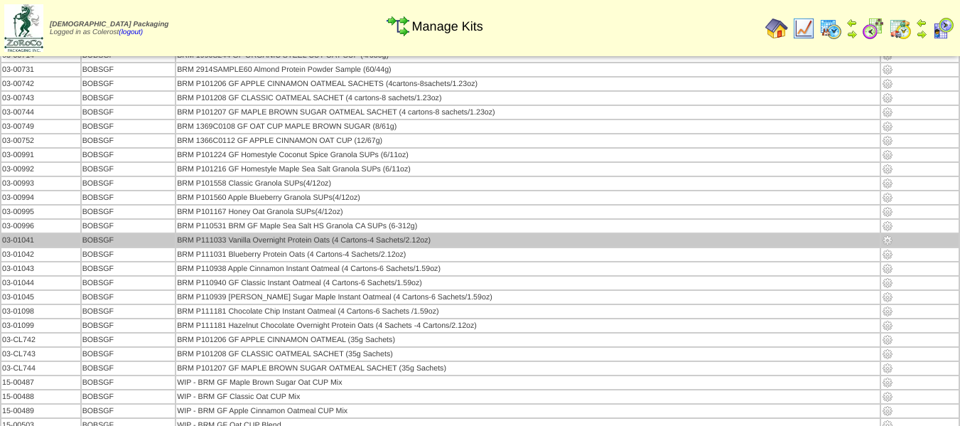
click at [887, 238] on img at bounding box center [887, 239] width 11 height 11
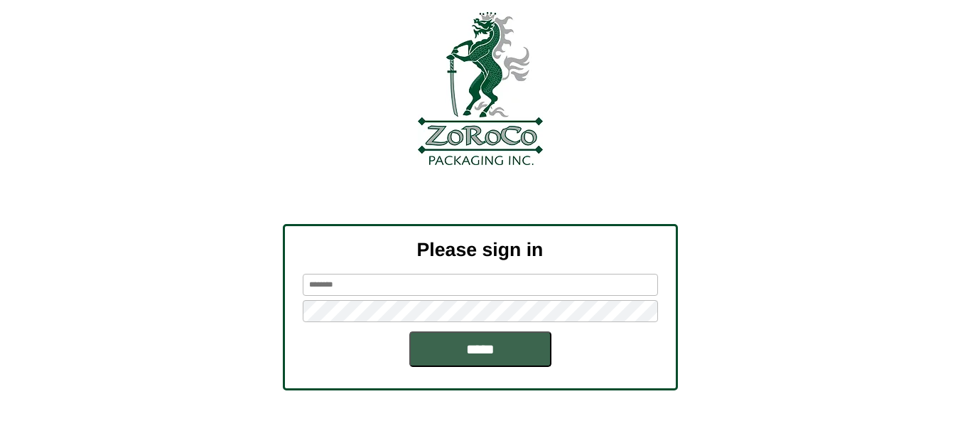
scroll to position [71, 0]
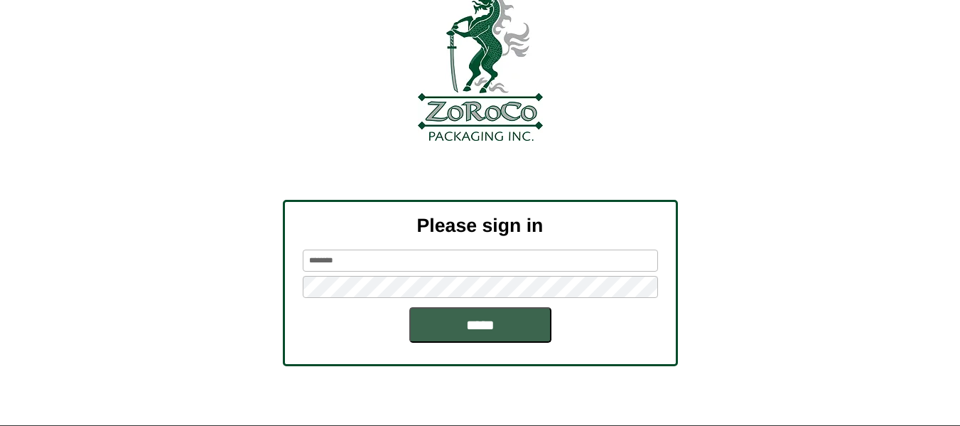
drag, startPoint x: 413, startPoint y: 261, endPoint x: 26, endPoint y: 269, distance: 388.0
click at [79, 266] on div "Please sign in ******** *****" at bounding box center [480, 283] width 960 height 166
click at [668, 330] on form "******** *****" at bounding box center [480, 295] width 391 height 93
drag, startPoint x: 442, startPoint y: 267, endPoint x: 154, endPoint y: 256, distance: 287.9
click at [154, 256] on div "Please sign in ******** *****" at bounding box center [480, 283] width 960 height 166
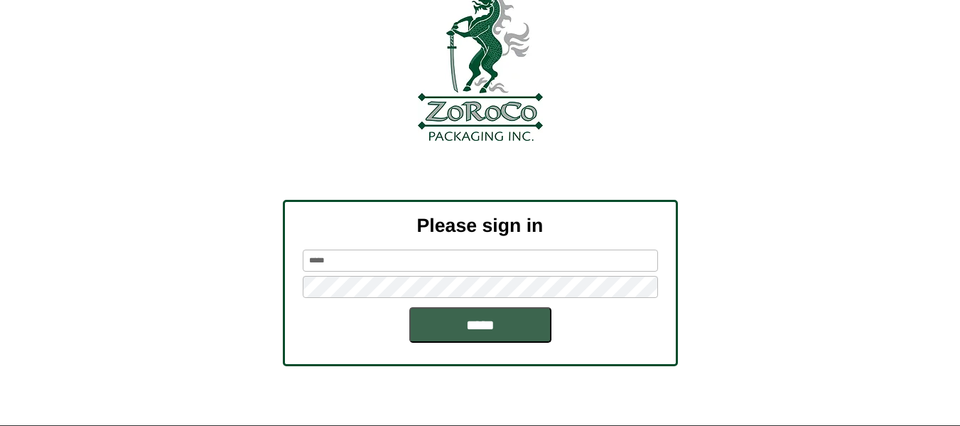
type input "*****"
click at [409, 307] on input "*****" at bounding box center [480, 325] width 142 height 36
